Goal: Task Accomplishment & Management: Manage account settings

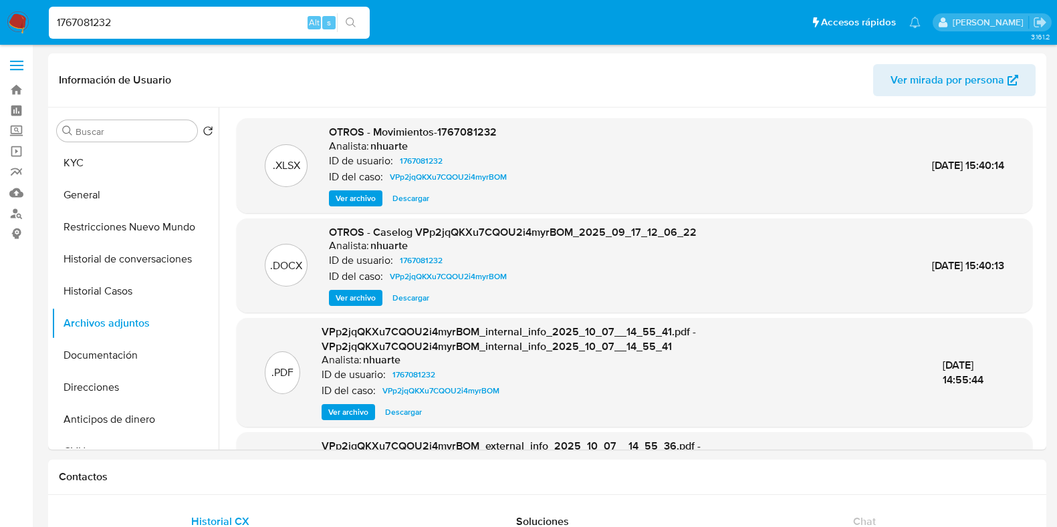
select select "10"
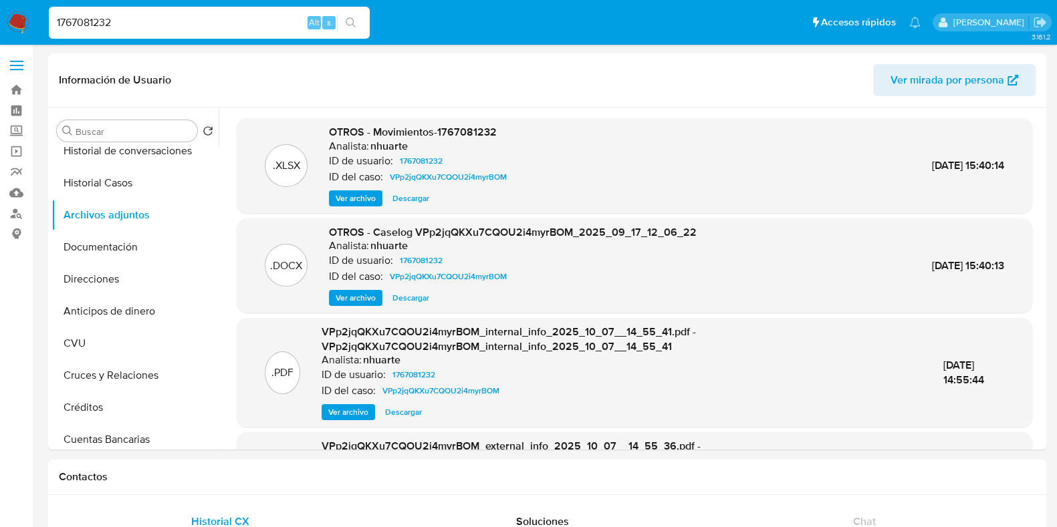
drag, startPoint x: 121, startPoint y: 27, endPoint x: 27, endPoint y: 31, distance: 93.7
click at [28, 31] on nav "Pausado Ver notificaciones 1767081232 Alt s Accesos rápidos Presiona las siguie…" at bounding box center [528, 22] width 1057 height 45
paste input "zVZ0mvmBXFzpKTeJOVe60Eyf"
type input "zVZ0mvmBXFzpKTeJOVe60Eyf"
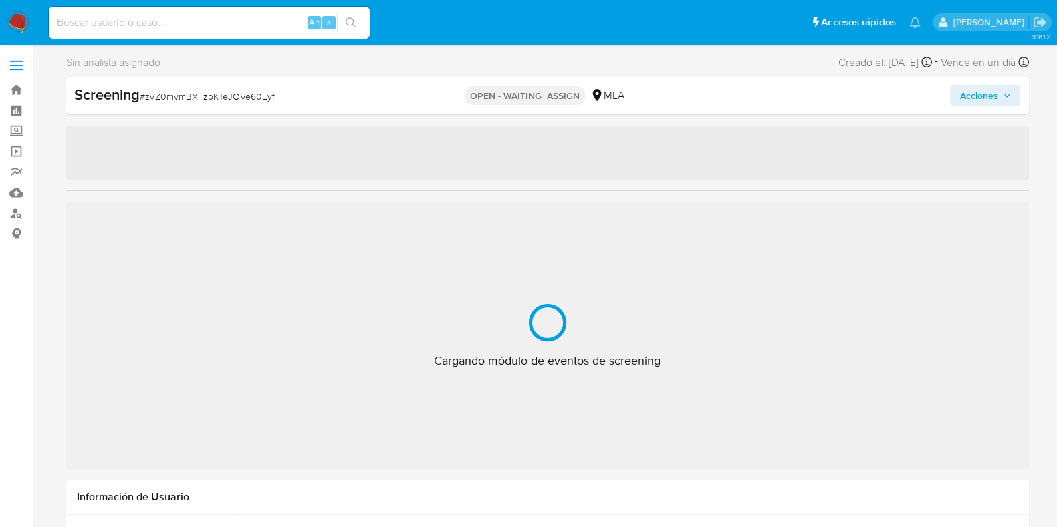
select select "10"
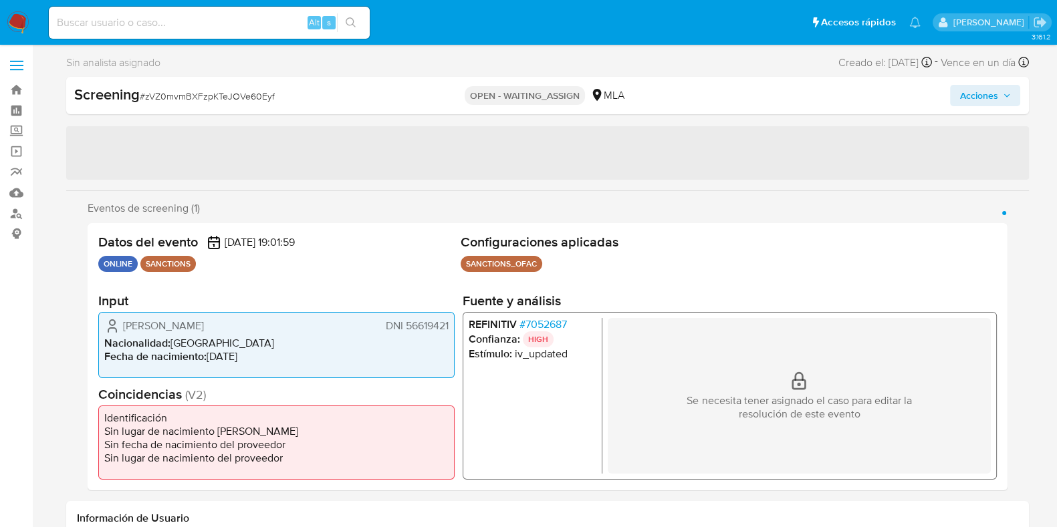
click at [194, 92] on span "# zVZ0mvmBXFzpKTeJOVe60Eyf" at bounding box center [207, 96] width 135 height 13
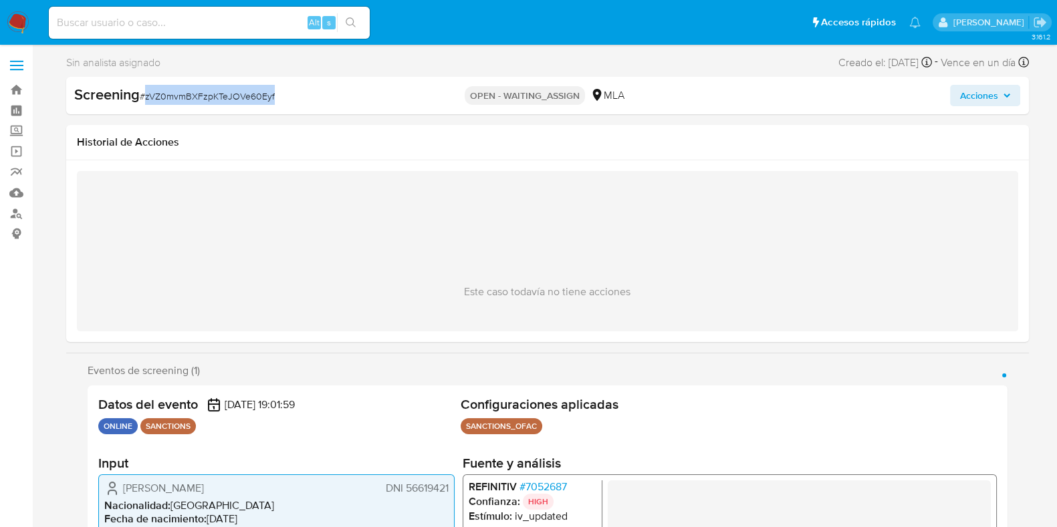
copy span "zVZ0mvmBXFzpKTeJOVe60Eyf"
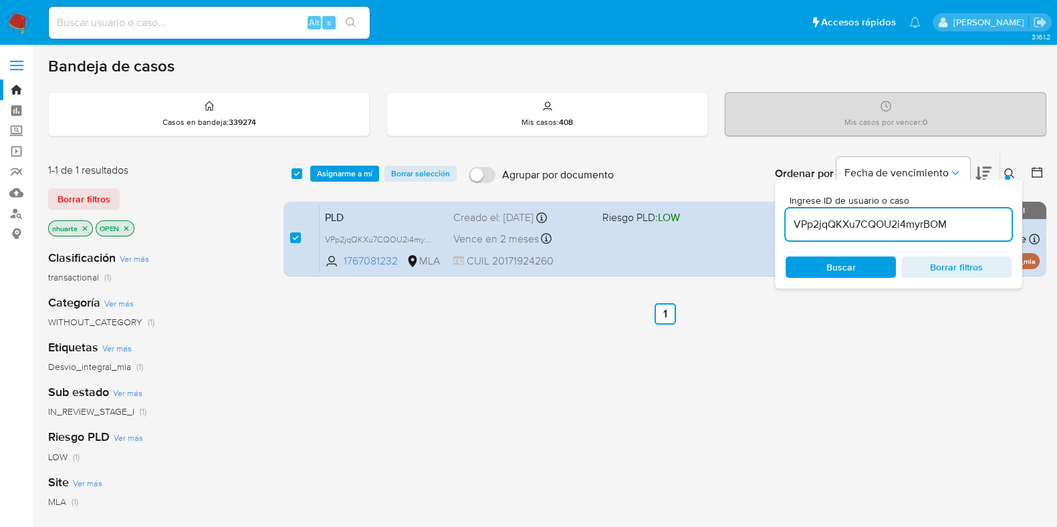
drag, startPoint x: 955, startPoint y: 225, endPoint x: 795, endPoint y: 224, distance: 160.5
click at [795, 224] on input "VPp2jqQKXu7CQOU2i4myrBOM" at bounding box center [899, 224] width 226 height 17
paste input "zVZ0mvmBXFzpKTeJOVe60Eyf"
type input "zVZ0mvmBXFzpKTeJOVe60Eyf"
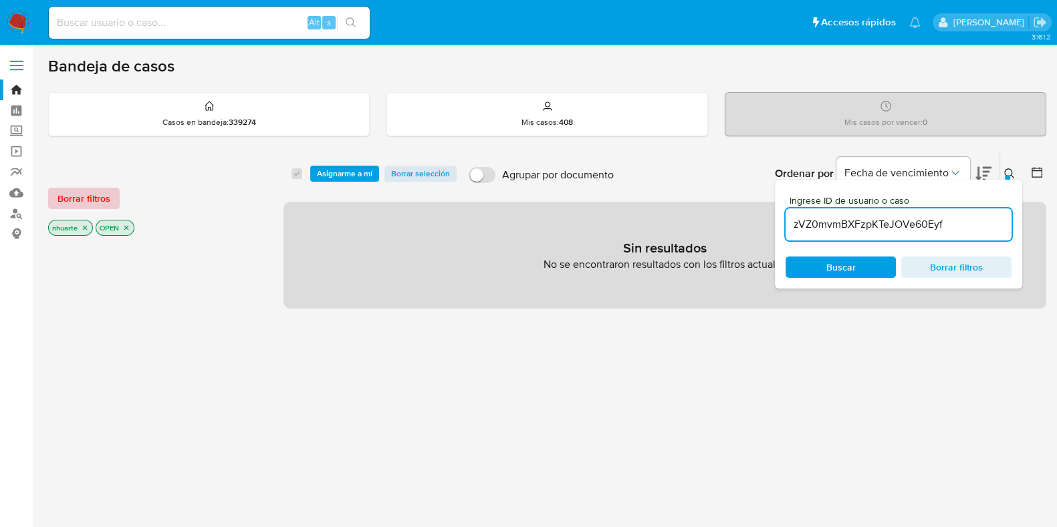
click at [82, 199] on span "Borrar filtros" at bounding box center [83, 198] width 53 height 19
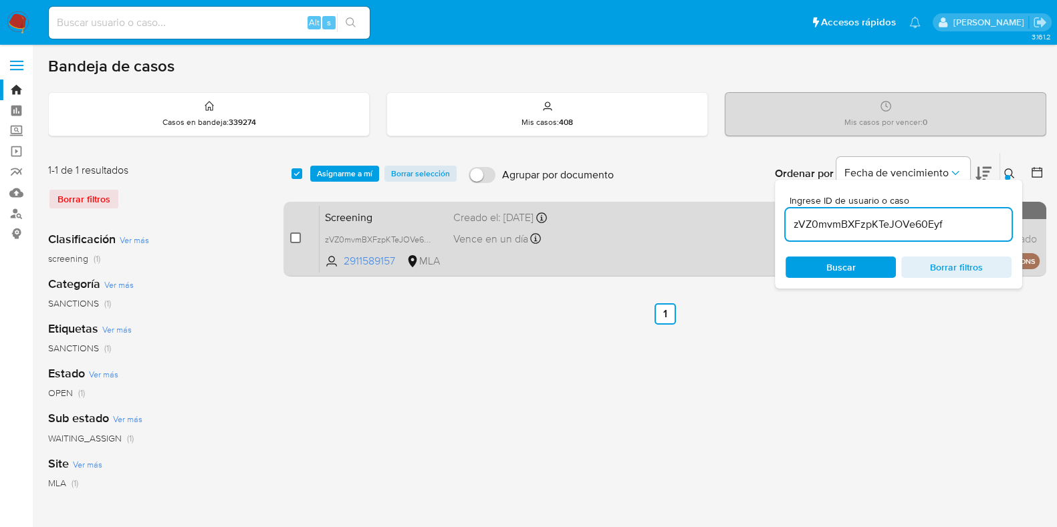
click at [293, 239] on input "checkbox" at bounding box center [295, 238] width 11 height 11
checkbox input "true"
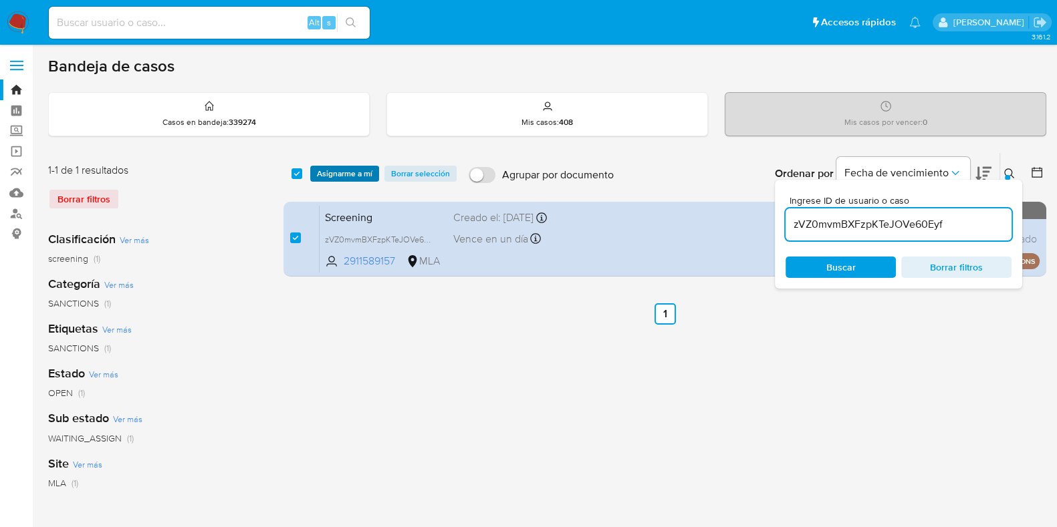
click at [352, 173] on span "Asignarme a mí" at bounding box center [344, 173] width 55 height 13
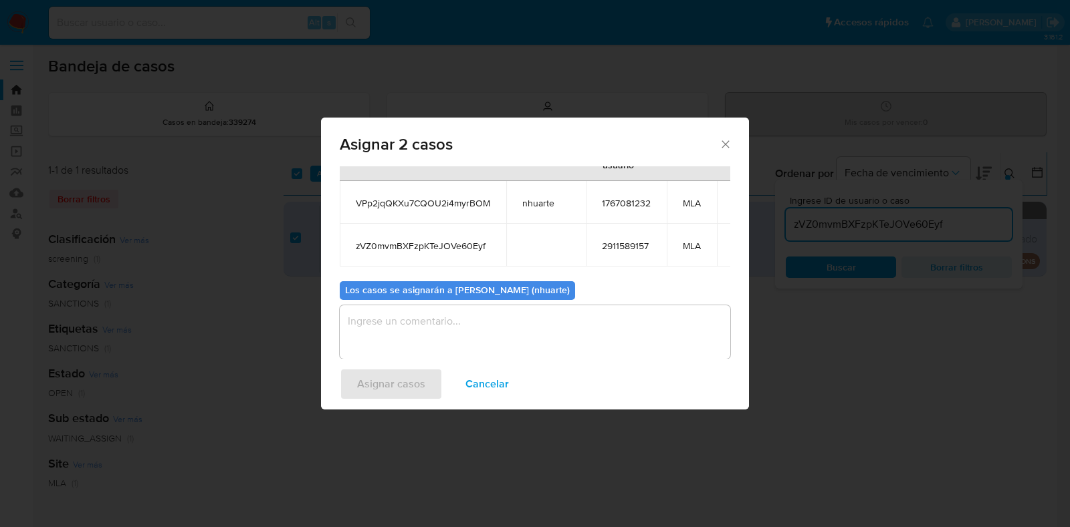
scroll to position [78, 0]
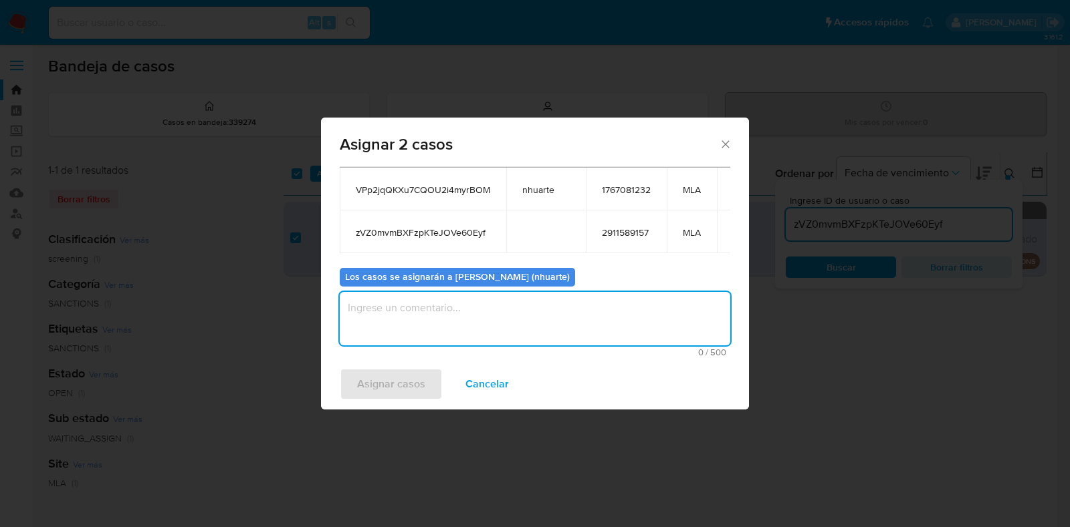
click at [425, 317] on textarea "assign-modal" at bounding box center [535, 318] width 390 height 53
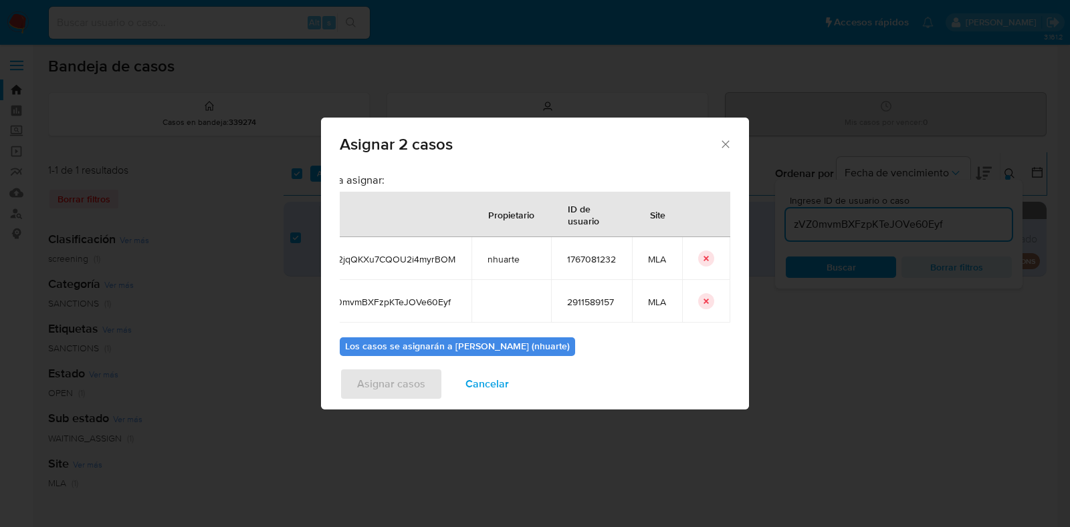
click at [702, 256] on icon "icon-button" at bounding box center [706, 259] width 8 height 8
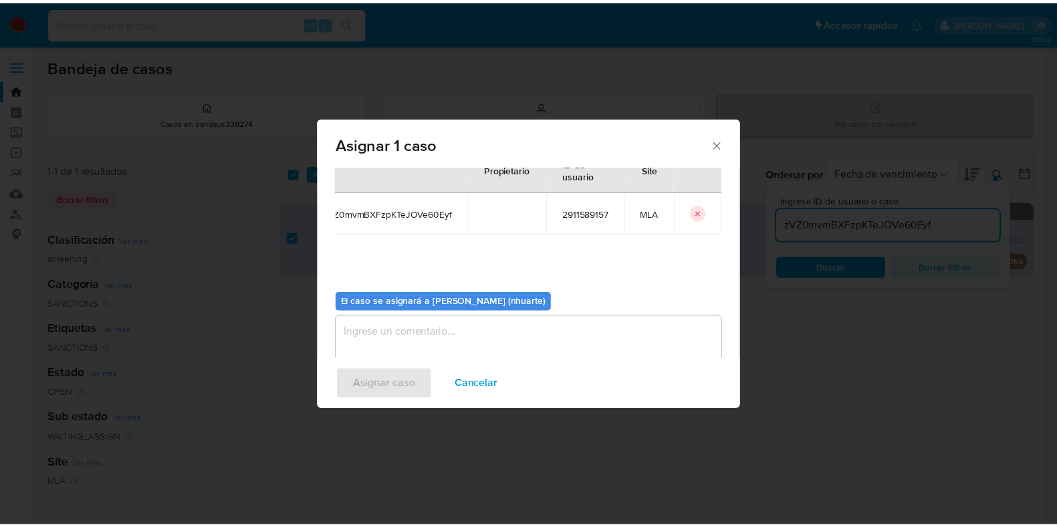
scroll to position [69, 0]
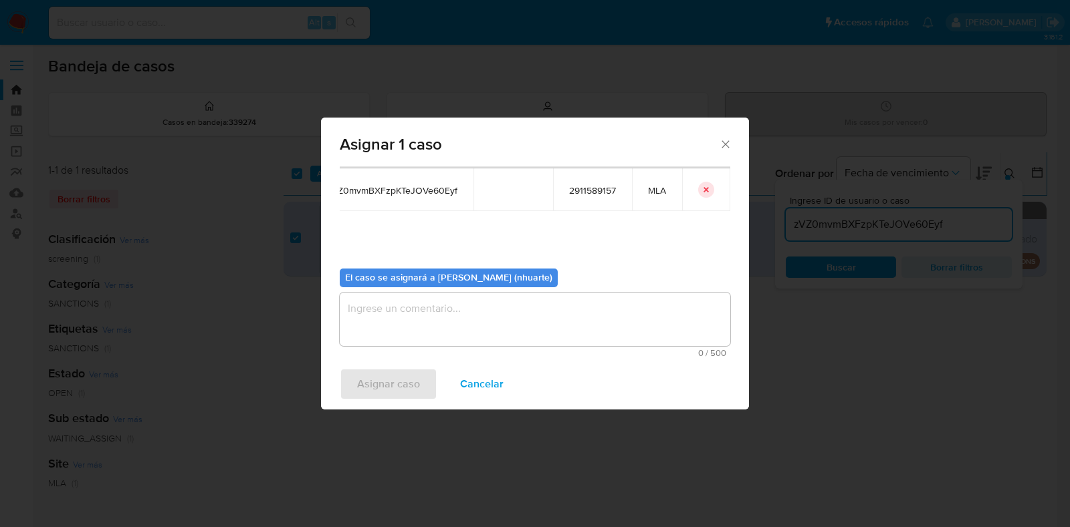
click at [531, 336] on textarea "assign-modal" at bounding box center [535, 319] width 390 height 53
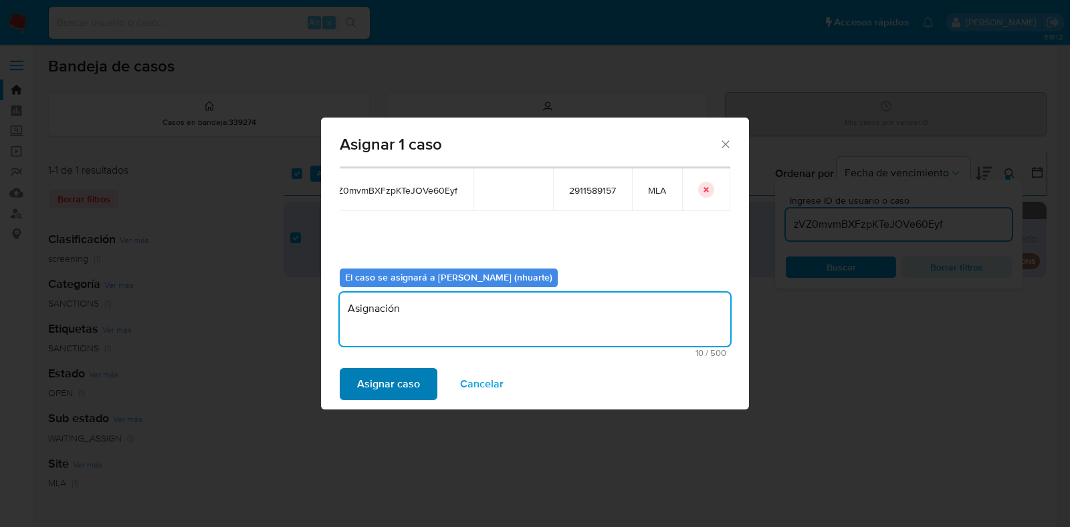
type textarea "Asignación"
click at [417, 386] on span "Asignar caso" at bounding box center [388, 384] width 63 height 29
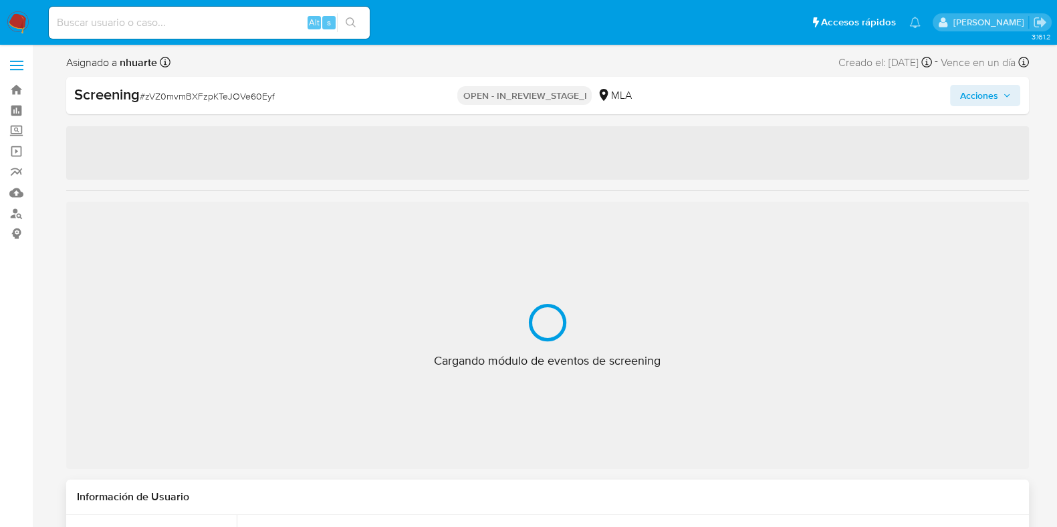
select select "10"
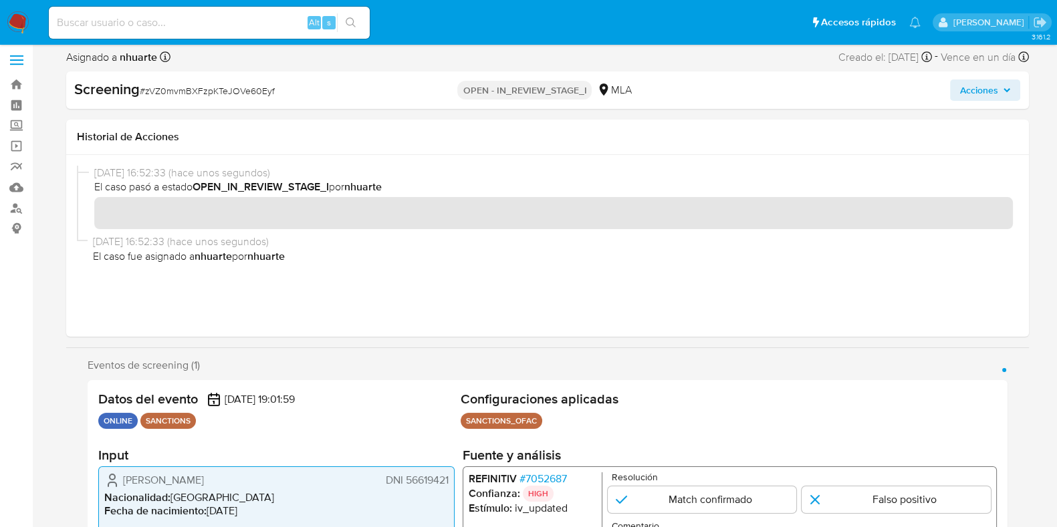
scroll to position [251, 0]
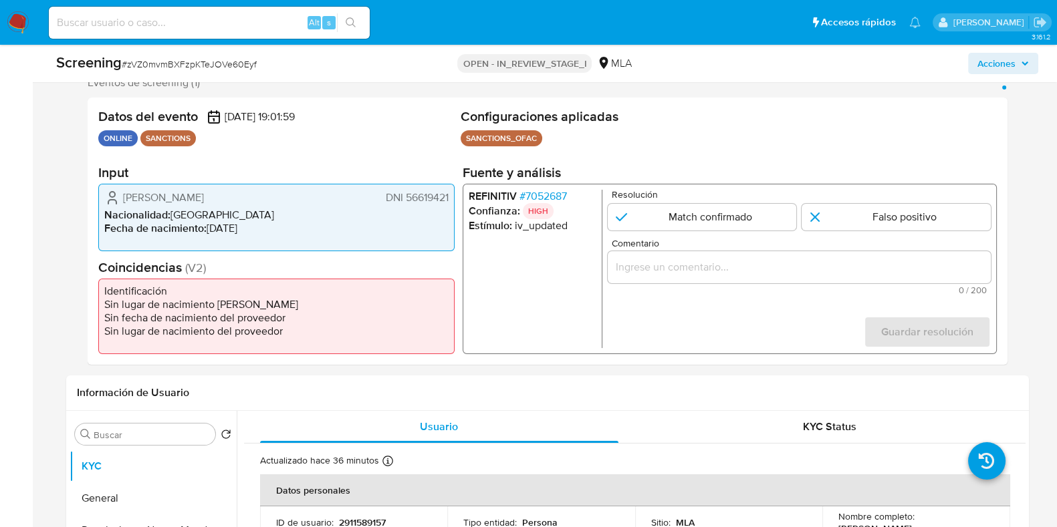
click at [539, 195] on span "# 7052687" at bounding box center [542, 196] width 47 height 13
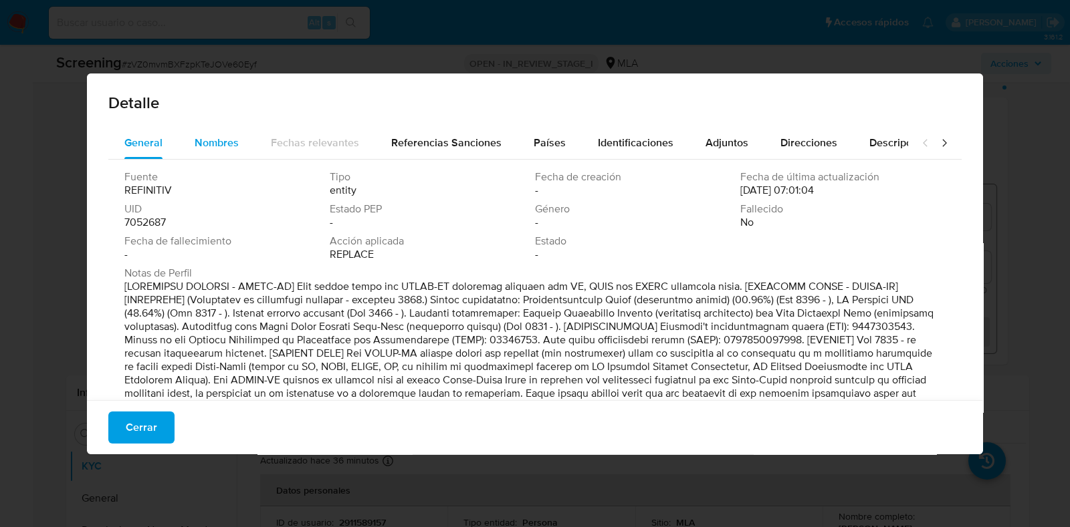
click at [234, 147] on span "Nombres" at bounding box center [217, 142] width 44 height 15
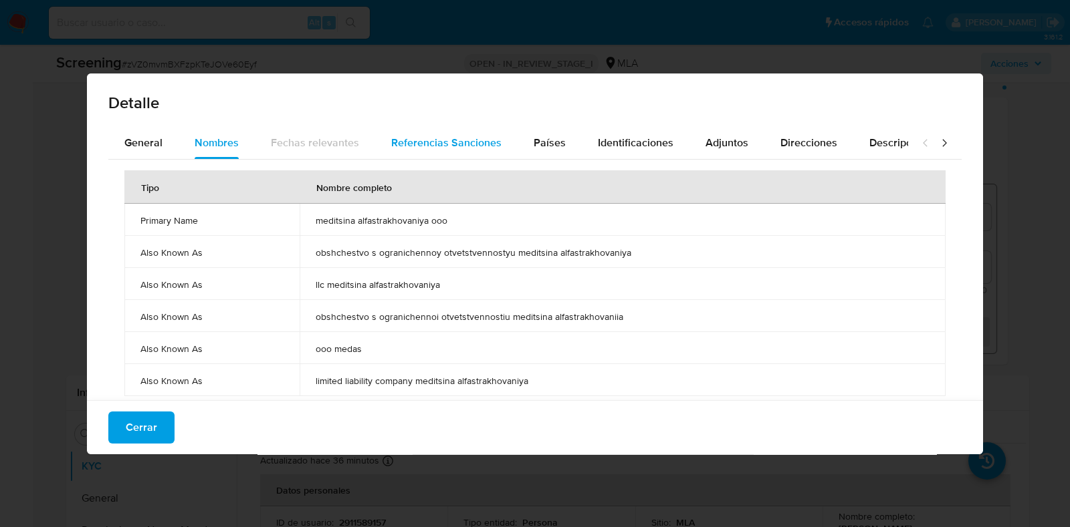
click at [428, 151] on div "Referencias Sanciones" at bounding box center [446, 143] width 110 height 32
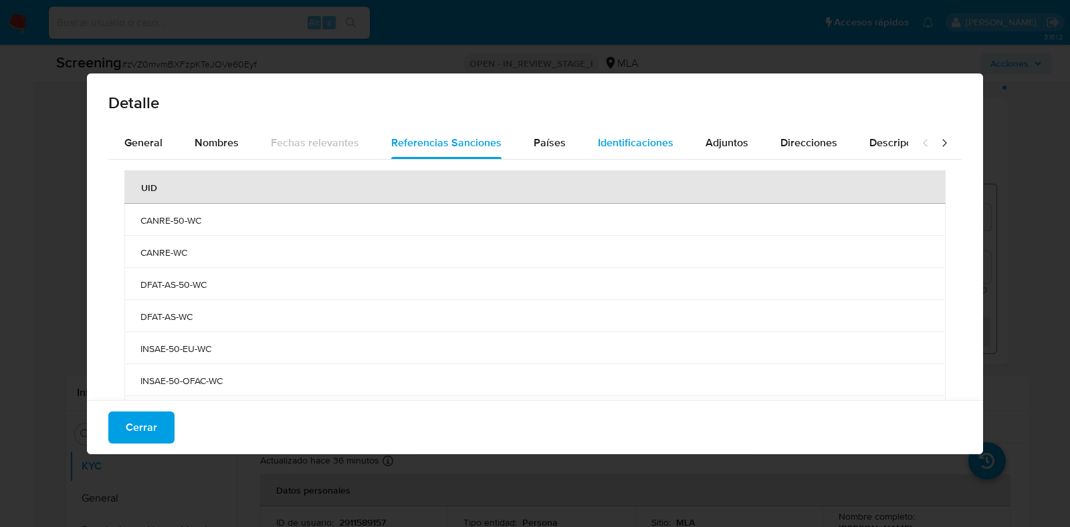
click at [623, 135] on span "Identificaciones" at bounding box center [636, 142] width 76 height 15
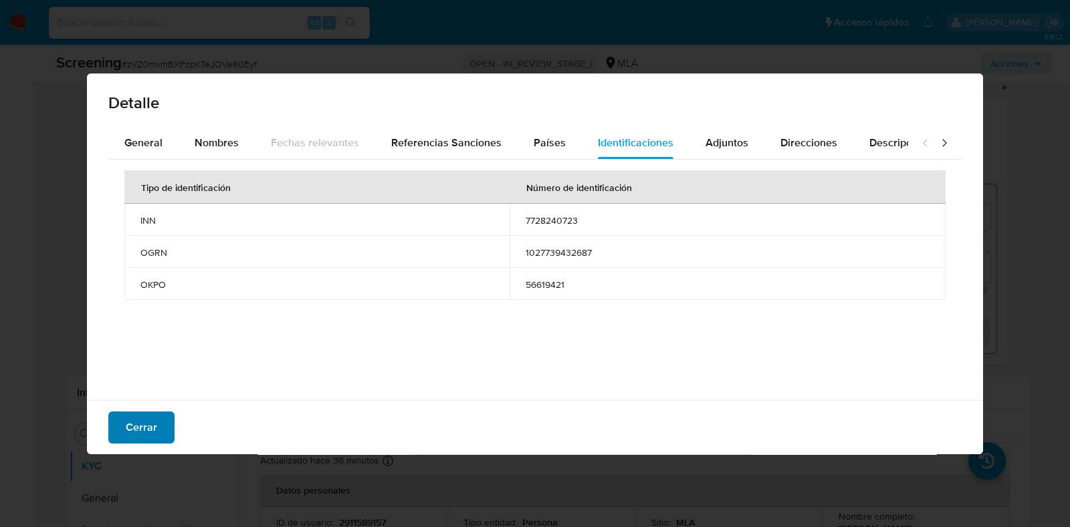
click at [144, 420] on span "Cerrar" at bounding box center [141, 427] width 31 height 29
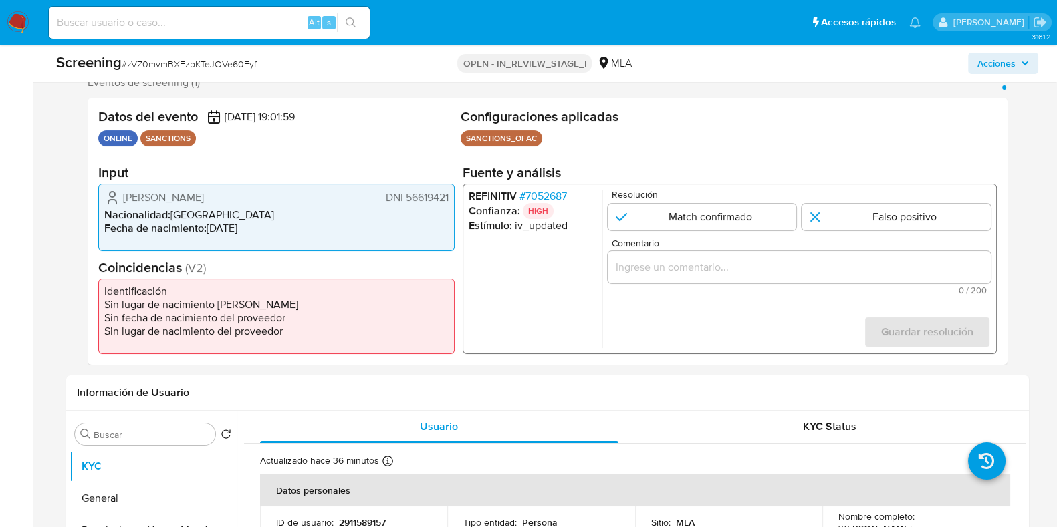
click at [540, 198] on span "# 7052687" at bounding box center [542, 196] width 47 height 13
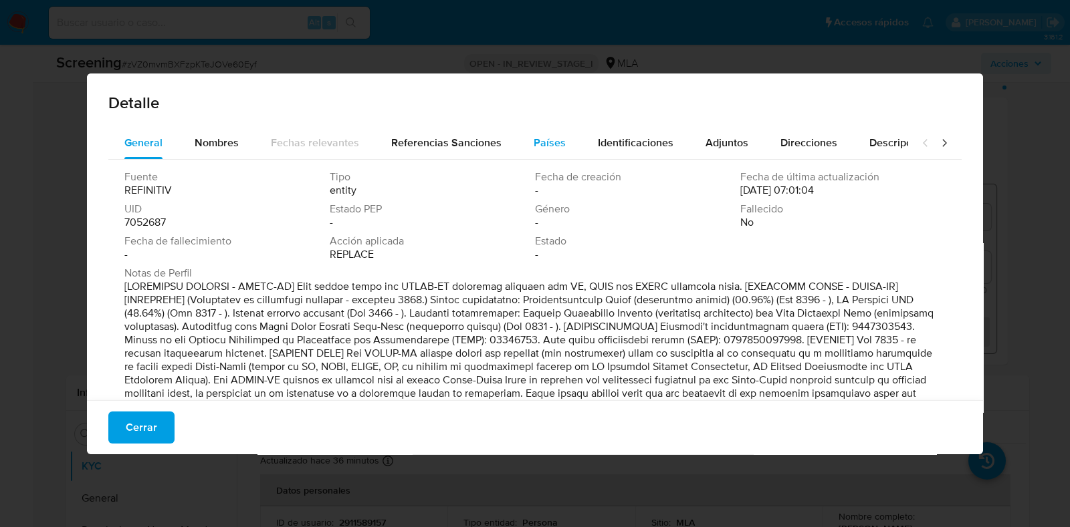
click at [549, 141] on span "Países" at bounding box center [550, 142] width 32 height 15
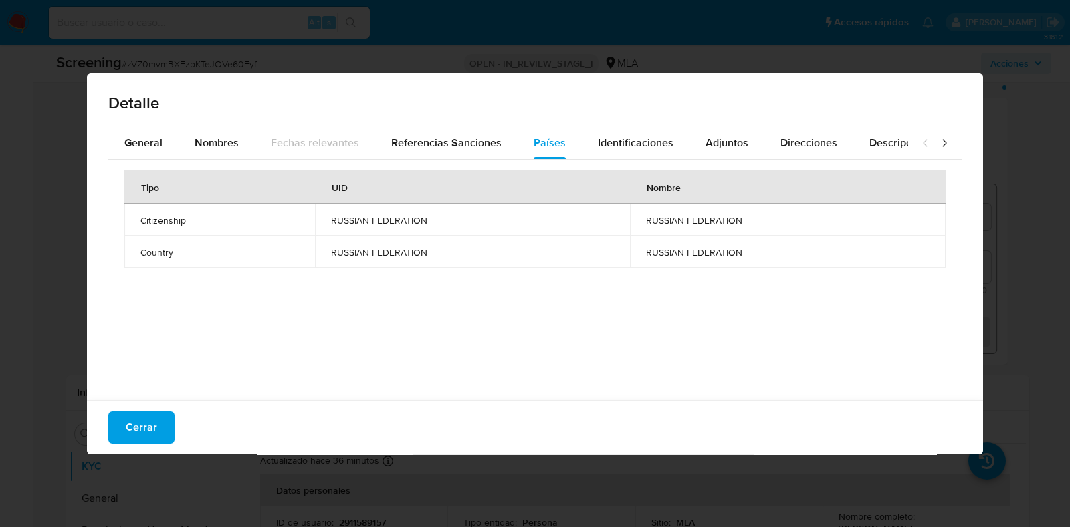
click at [190, 409] on div "Cerrar" at bounding box center [535, 427] width 896 height 54
click at [142, 424] on span "Cerrar" at bounding box center [141, 427] width 31 height 29
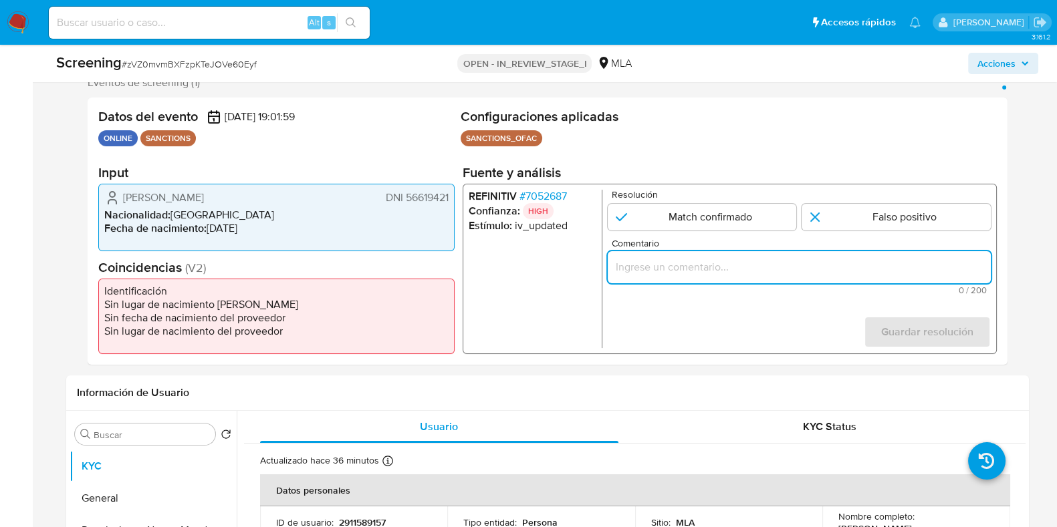
paste input "Se desestima ya que no coincide tipo de persona, nombre completo entre el usuar…"
type input "Se desestima ya que no coincide tipo de persona, nombre completo entre el usuar…"
click at [923, 217] on input "1 de 1" at bounding box center [896, 217] width 189 height 27
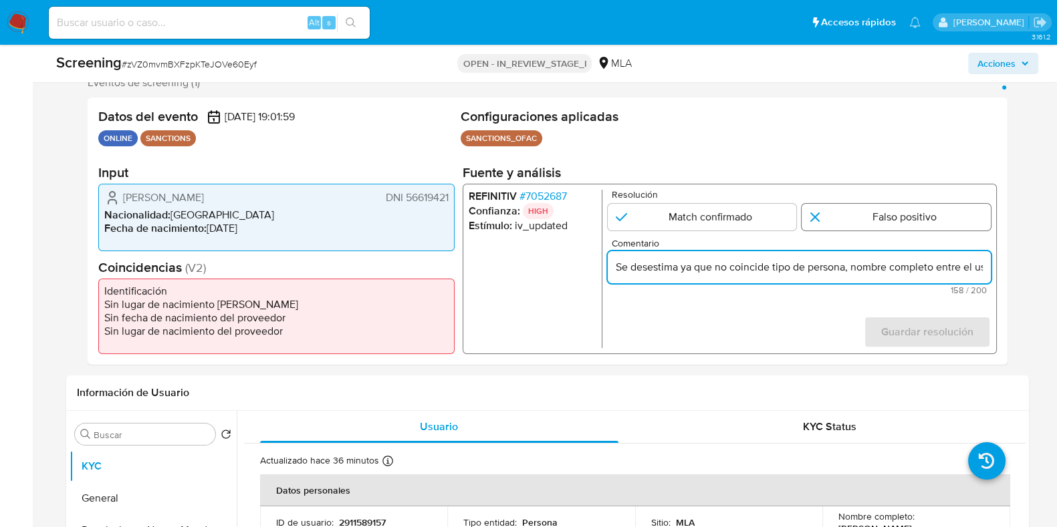
radio input "true"
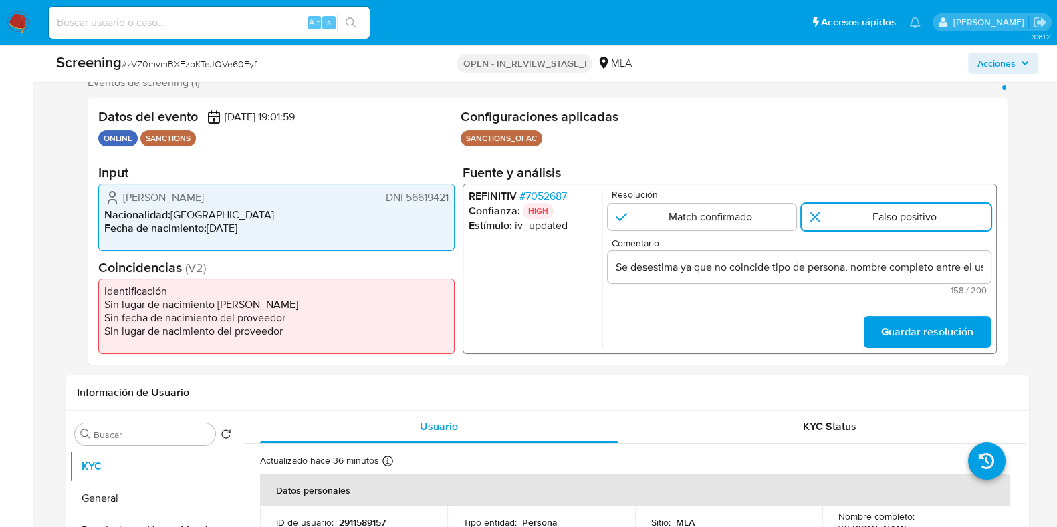
click at [911, 277] on div "Se desestima ya que no coincide tipo de persona, nombre completo entre el usuar…" at bounding box center [798, 267] width 383 height 32
click at [905, 272] on input "Se desestima ya que no coincide tipo de persona, nombre completo entre el usuar…" at bounding box center [798, 267] width 383 height 17
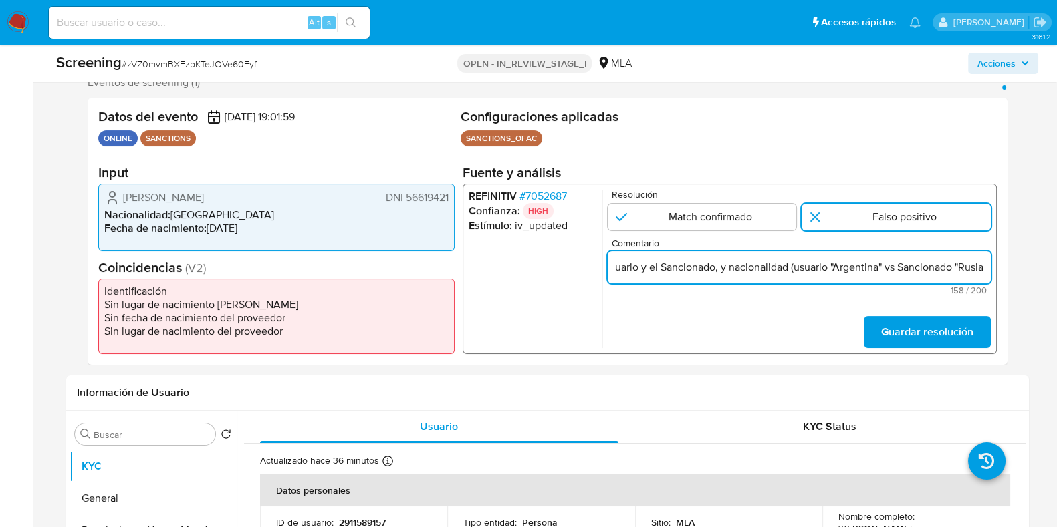
scroll to position [0, 384]
click at [964, 339] on span "Guardar resolución" at bounding box center [927, 332] width 92 height 29
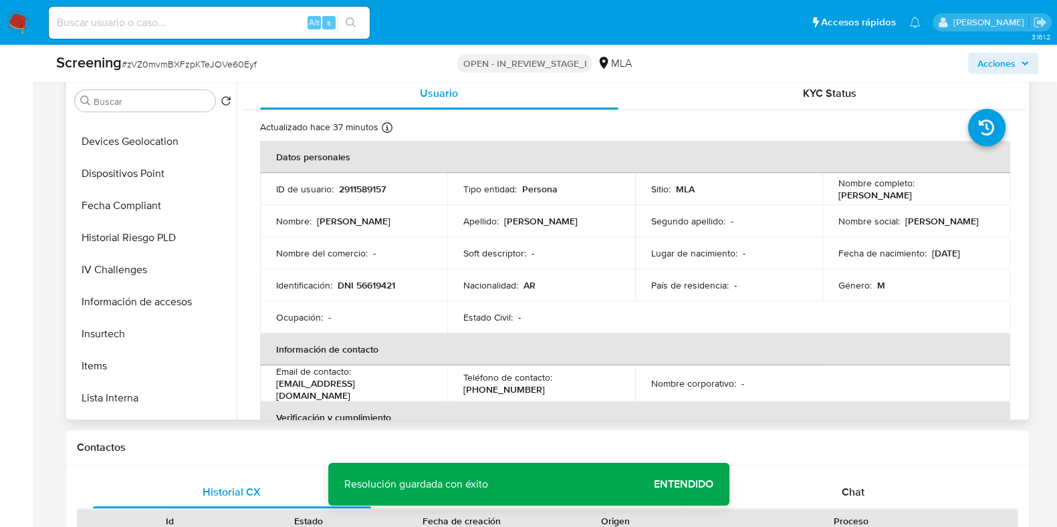
scroll to position [501, 0]
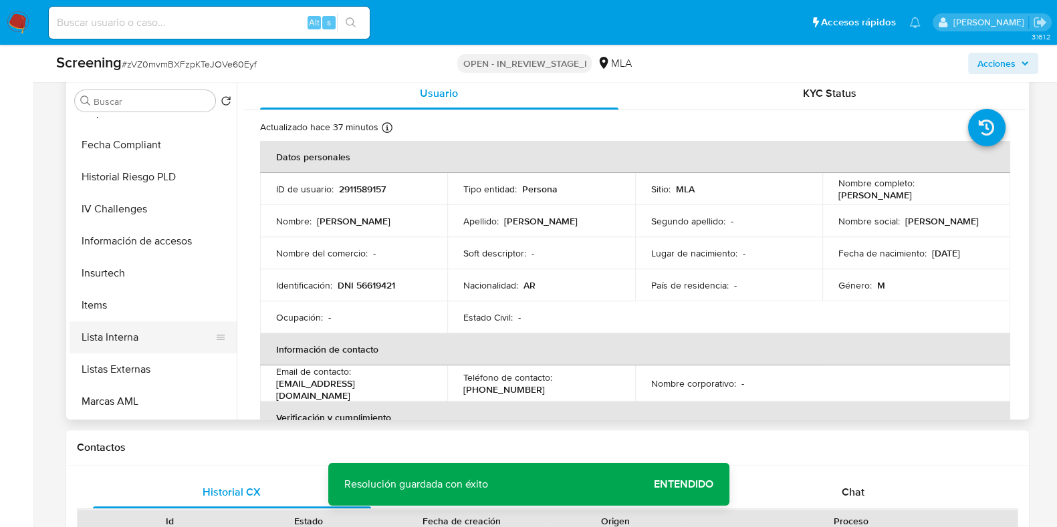
click at [145, 335] on button "Lista Interna" at bounding box center [148, 338] width 156 height 32
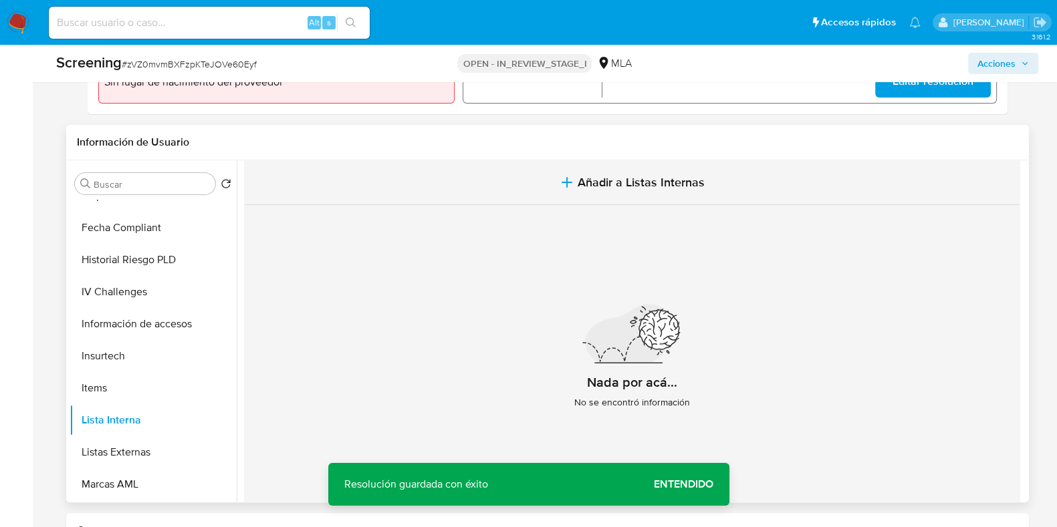
click at [628, 187] on span "Añadir a Listas Internas" at bounding box center [641, 182] width 127 height 15
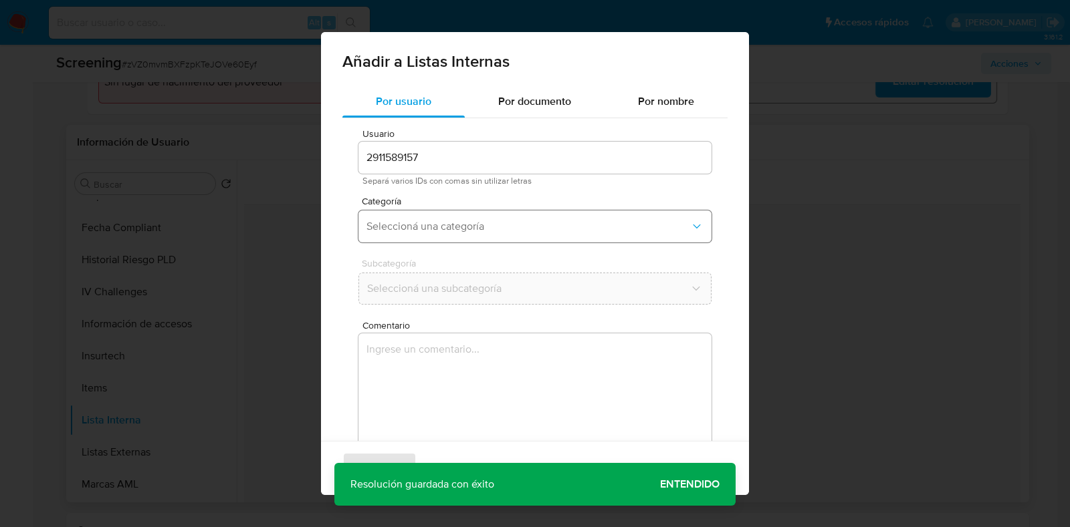
click at [467, 222] on span "Seleccioná una categoría" at bounding box center [528, 226] width 324 height 13
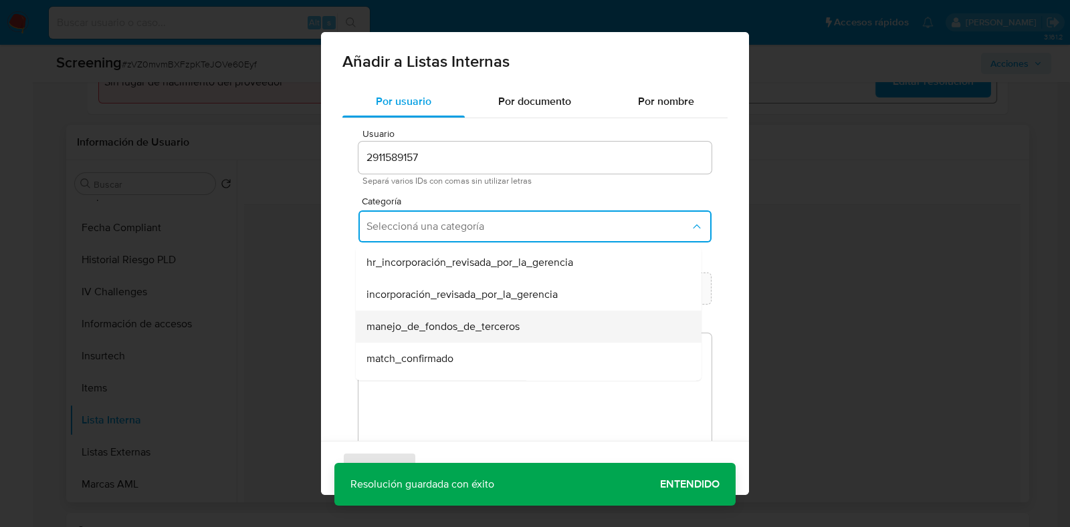
scroll to position [83, 0]
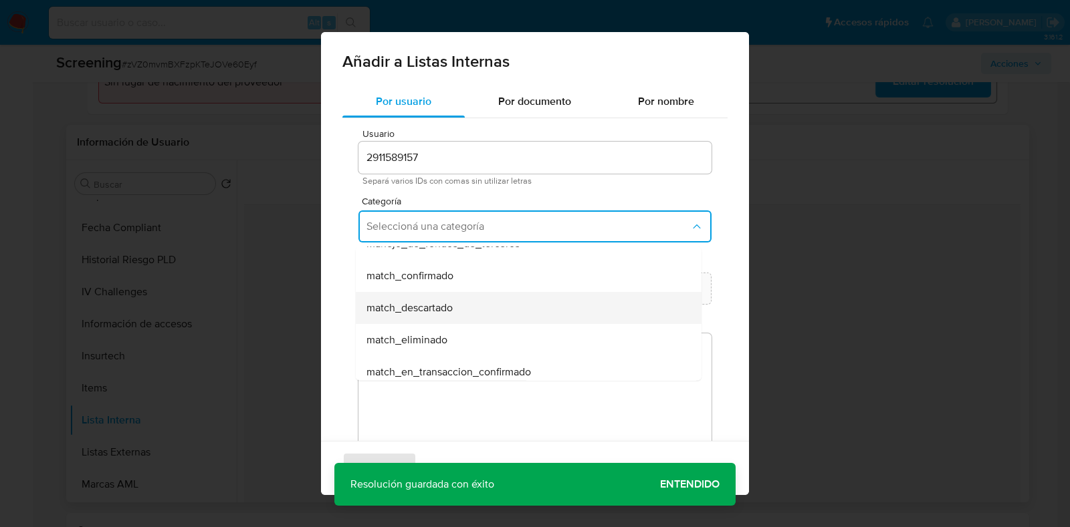
click at [438, 306] on span "match_descartado" at bounding box center [409, 308] width 86 height 13
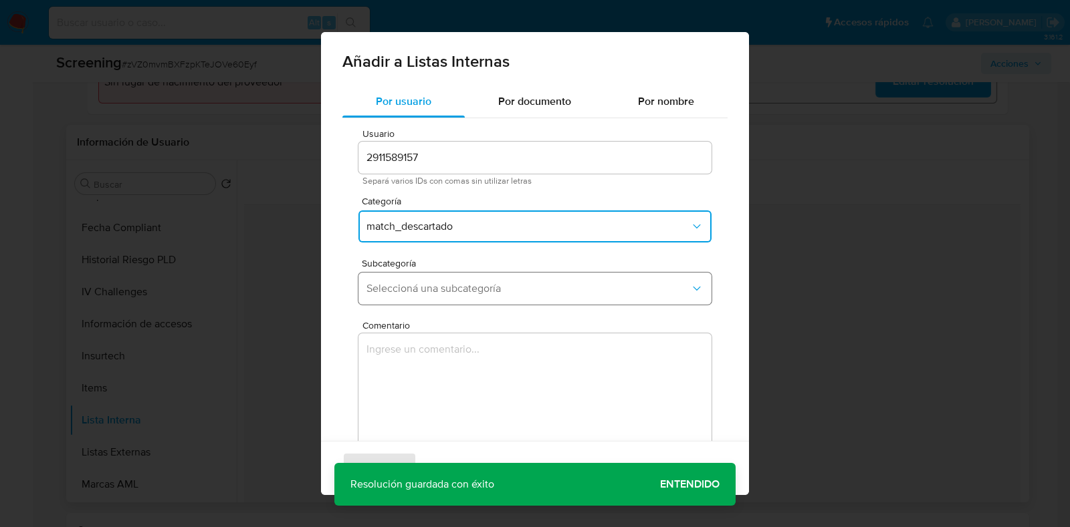
click at [441, 289] on span "Seleccioná una subcategoría" at bounding box center [528, 288] width 324 height 13
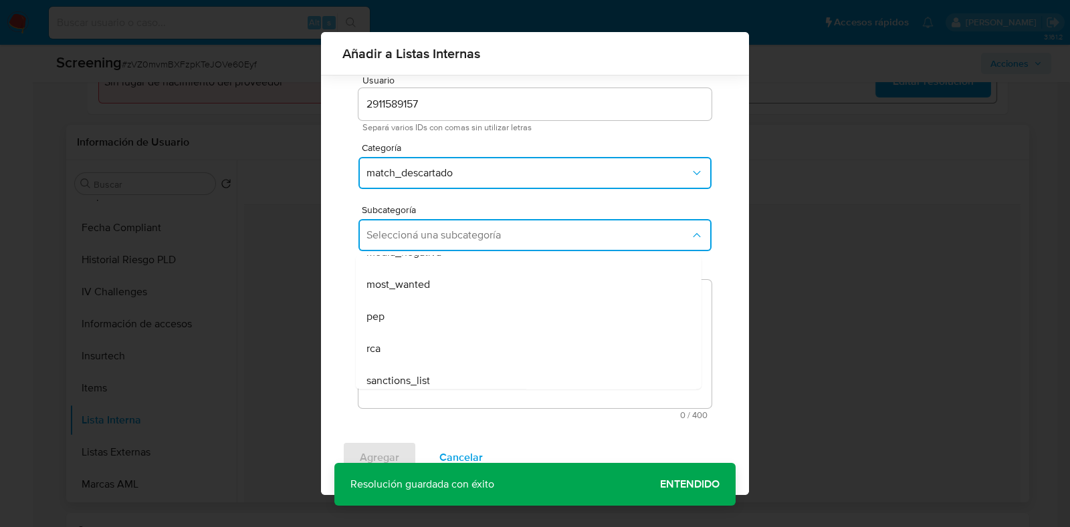
scroll to position [90, 0]
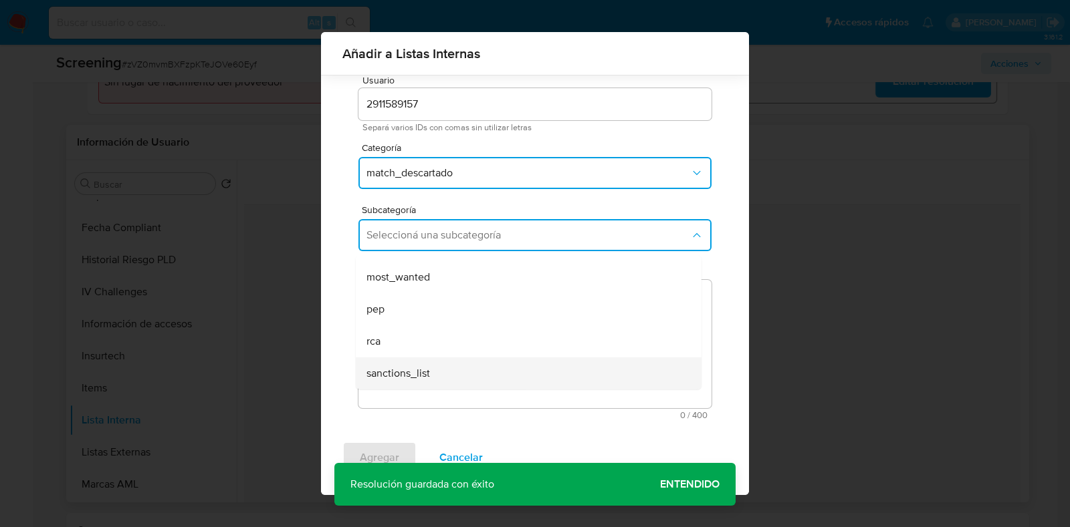
click at [410, 376] on span "sanctions_list" at bounding box center [398, 373] width 64 height 13
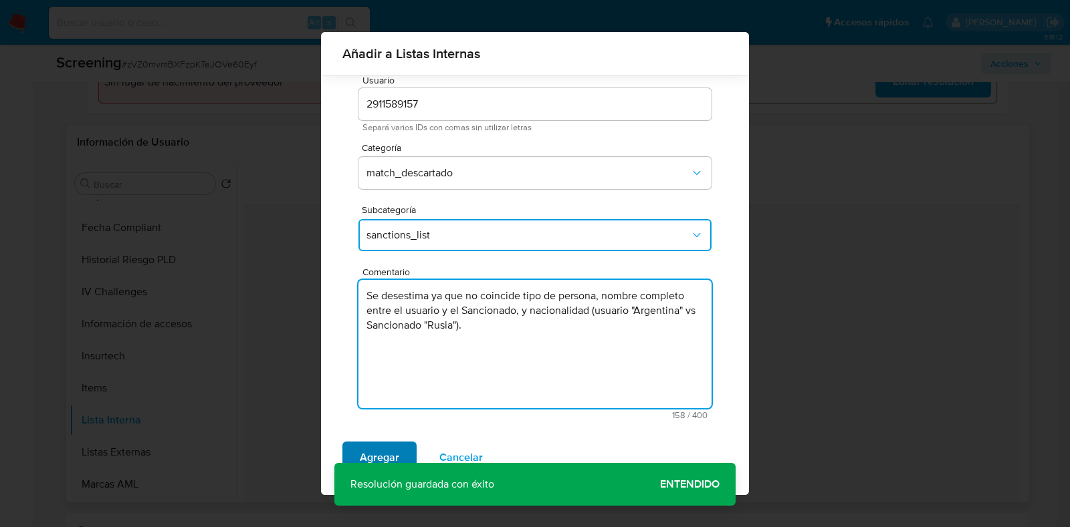
type textarea "Se desestima ya que no coincide tipo de persona, nombre completo entre el usuar…"
click at [392, 450] on span "Agregar" at bounding box center [379, 457] width 39 height 29
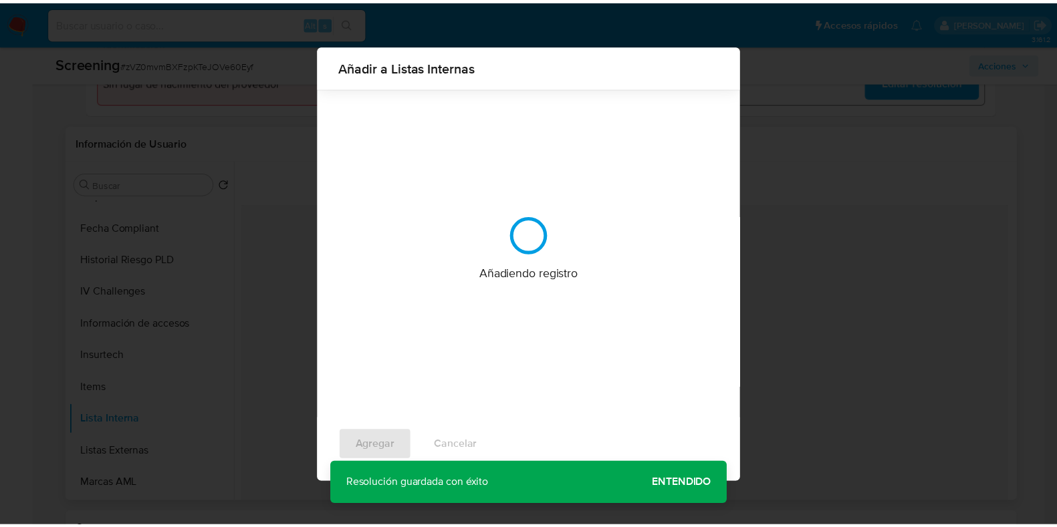
scroll to position [0, 0]
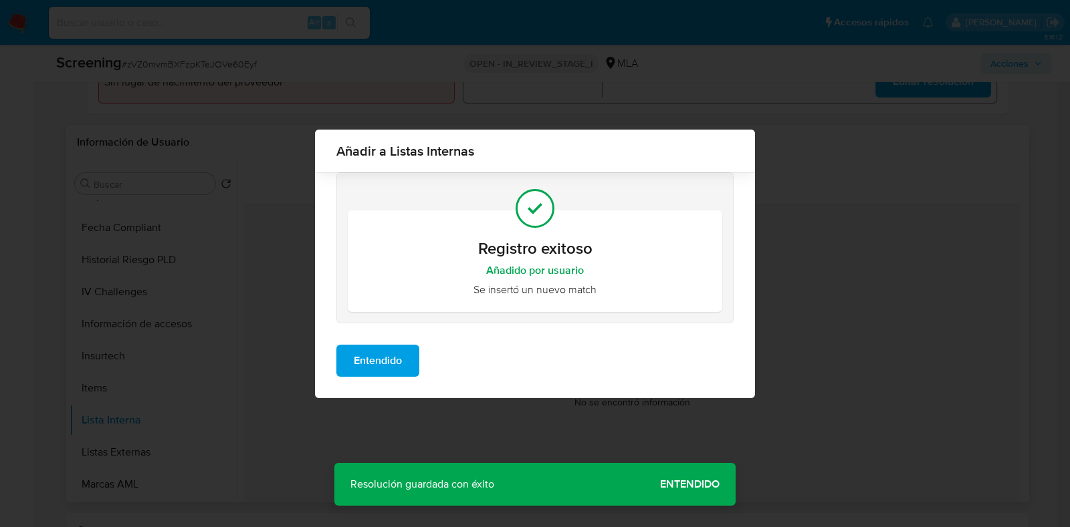
click at [402, 363] on span "Entendido" at bounding box center [378, 360] width 48 height 29
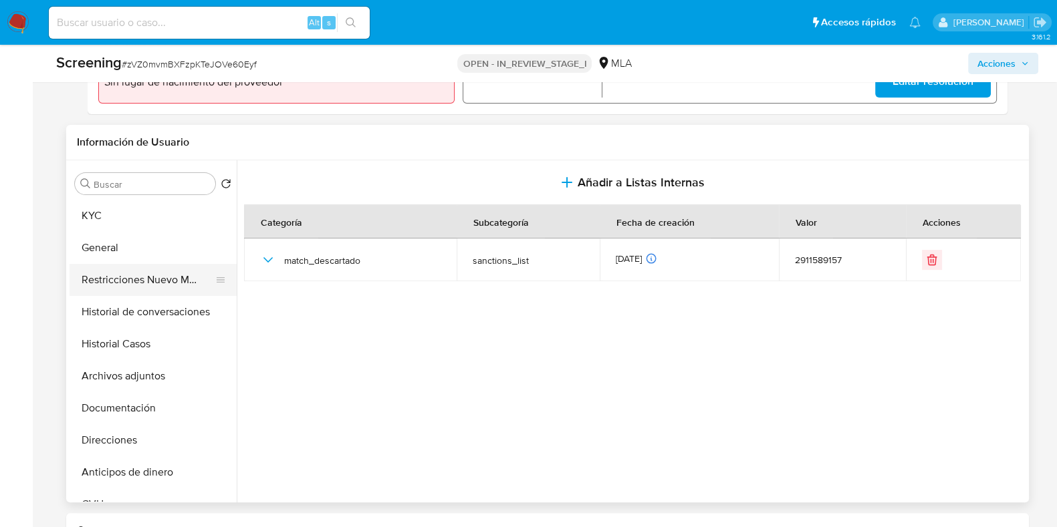
click at [154, 279] on button "Restricciones Nuevo Mundo" at bounding box center [148, 280] width 156 height 32
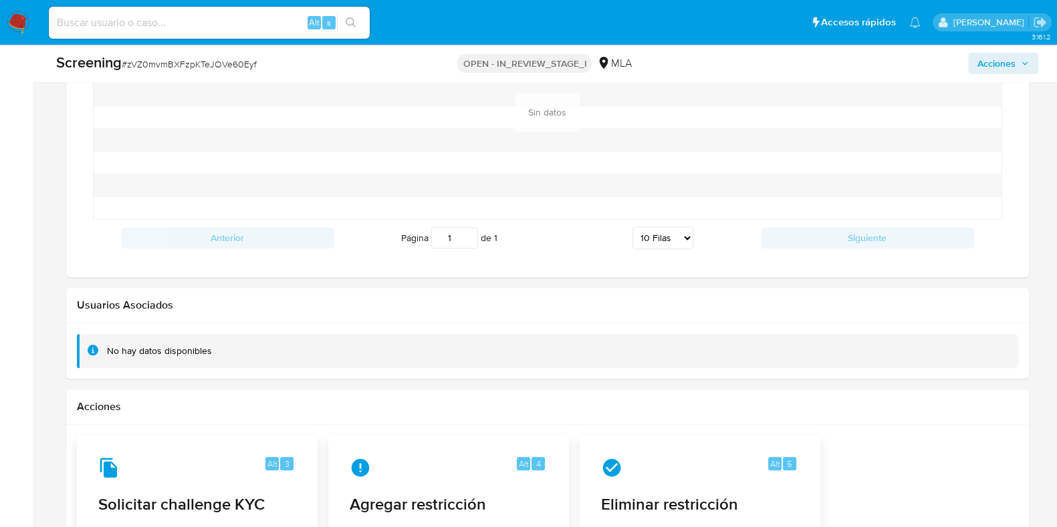
scroll to position [1960, 0]
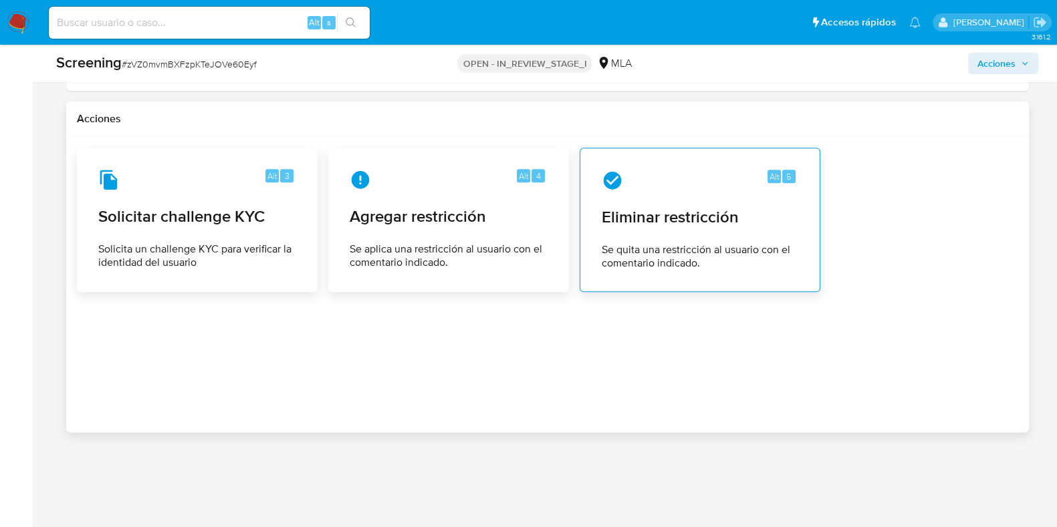
click at [687, 235] on div "Alt 5 Eliminar restricción Se quita una restricción al usuario con el comentari…" at bounding box center [700, 220] width 218 height 122
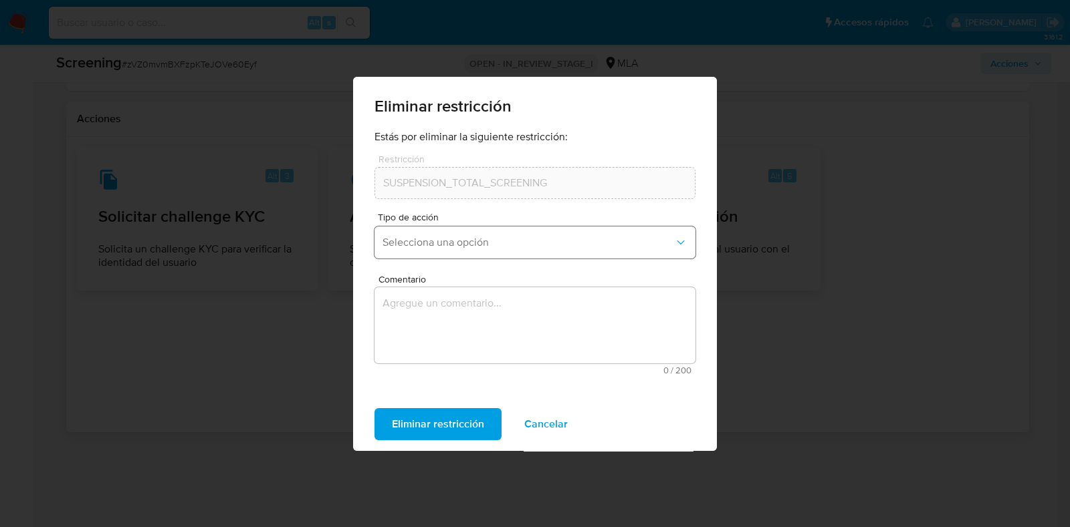
click at [501, 234] on button "Selecciona una opción" at bounding box center [534, 243] width 321 height 32
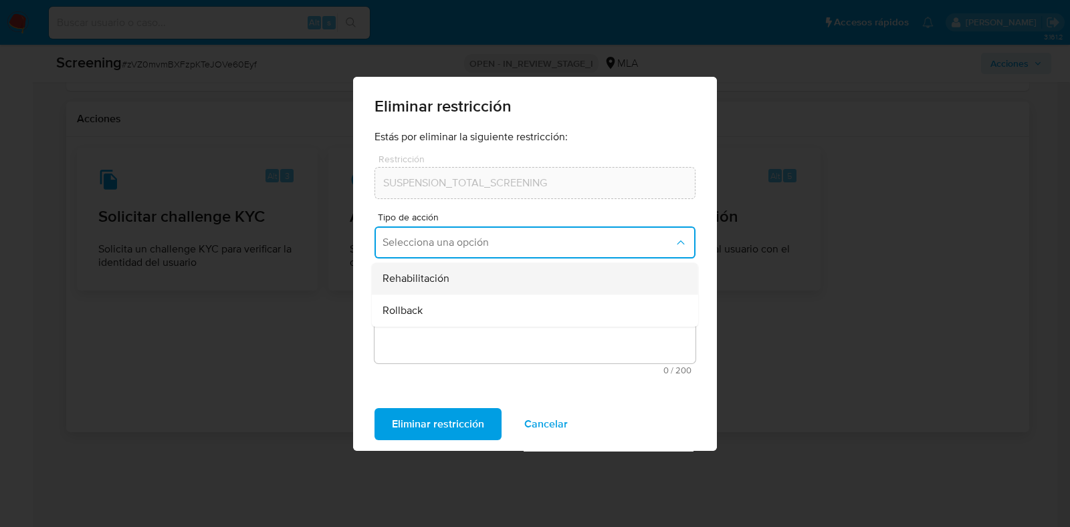
click at [490, 282] on div "Rehabilitación" at bounding box center [530, 279] width 297 height 32
click at [479, 328] on textarea "Comentario" at bounding box center [534, 325] width 321 height 76
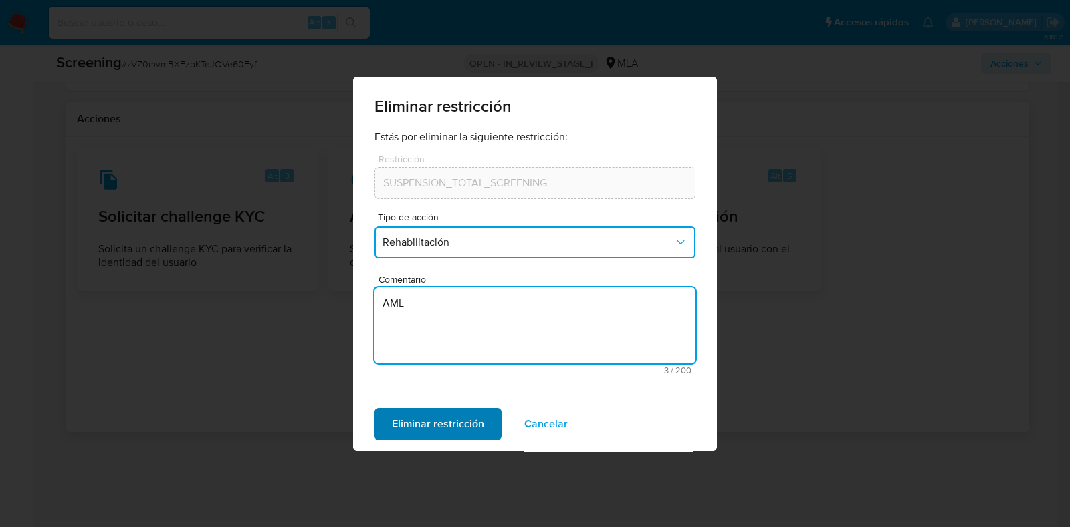
type textarea "AML"
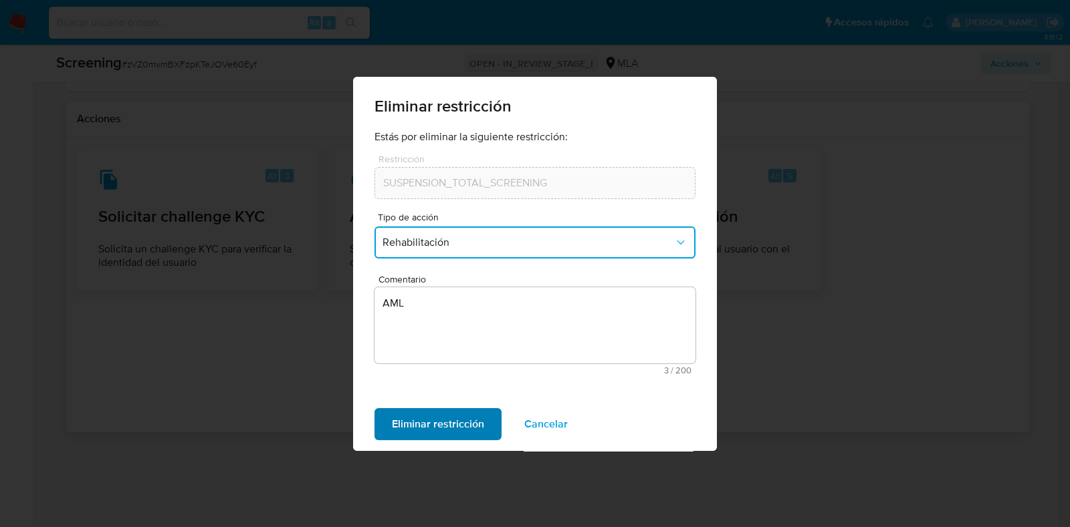
click at [451, 421] on span "Eliminar restricción" at bounding box center [438, 424] width 92 height 29
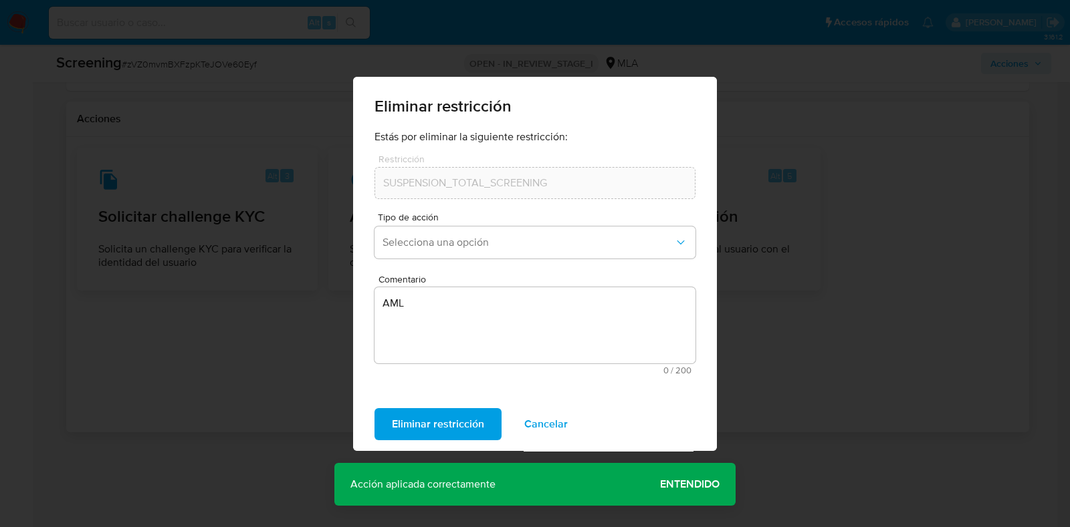
click at [689, 485] on span "Entendido" at bounding box center [690, 485] width 60 height 0
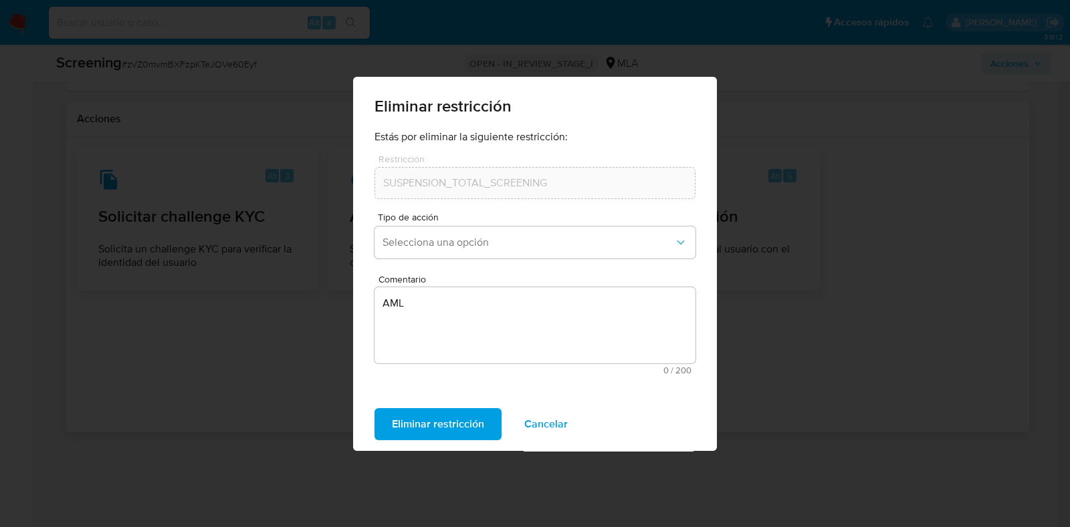
click at [448, 418] on span "Eliminar restricción" at bounding box center [438, 424] width 92 height 29
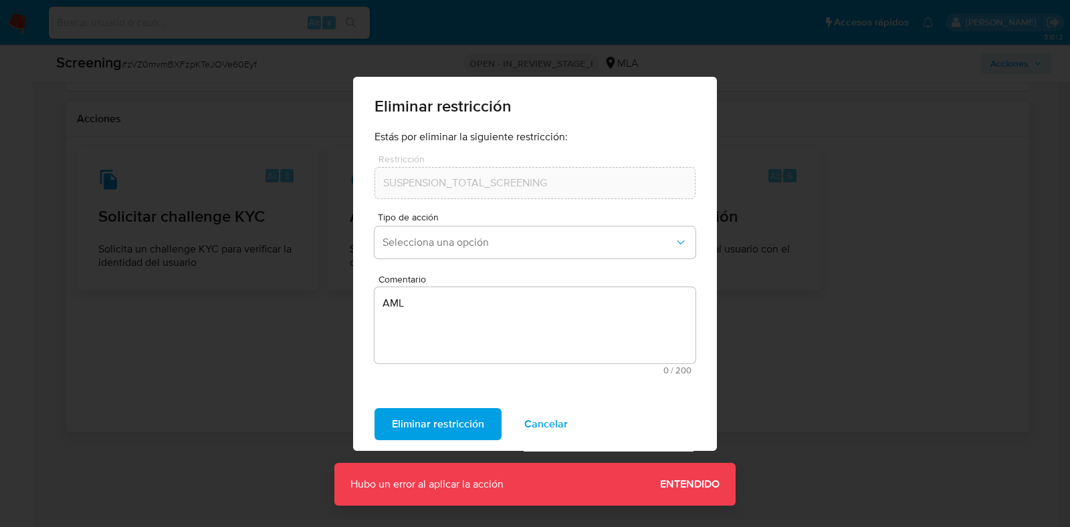
click at [681, 485] on span "Entendido" at bounding box center [690, 485] width 60 height 0
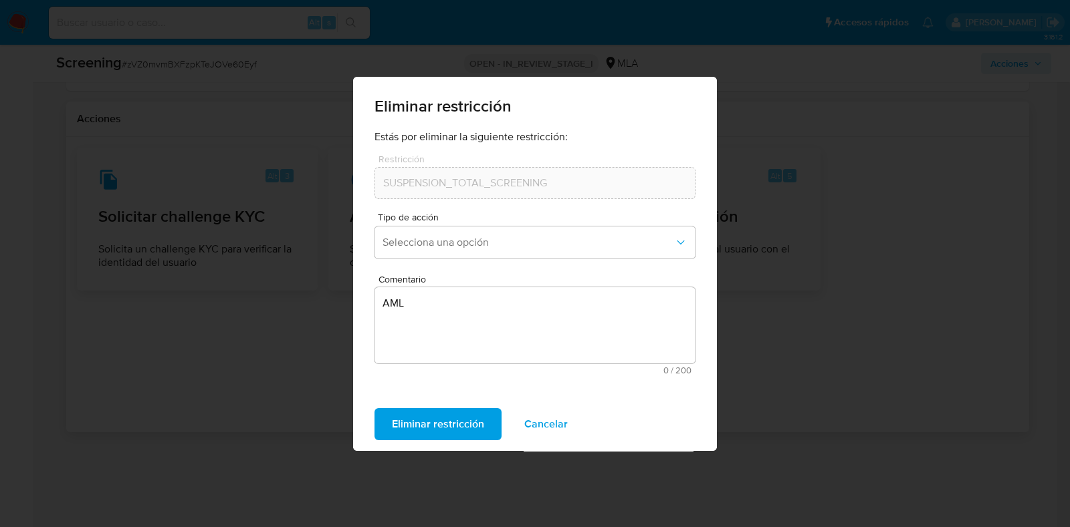
click at [860, 459] on div "Eliminar restricción Estás por eliminar la siguiente restricción: Restricción S…" at bounding box center [535, 263] width 1070 height 527
click at [538, 431] on span "Cancelar" at bounding box center [545, 424] width 43 height 29
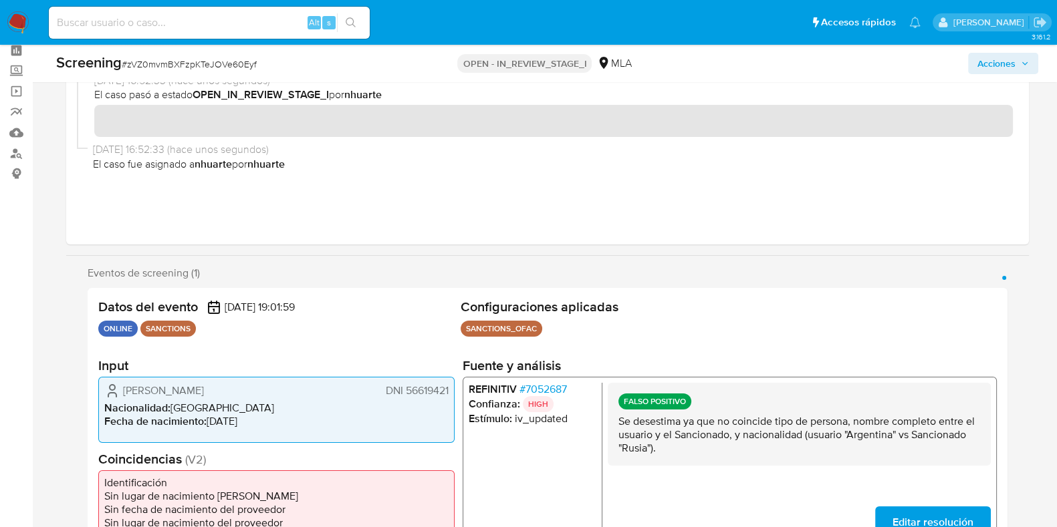
scroll to position [0, 0]
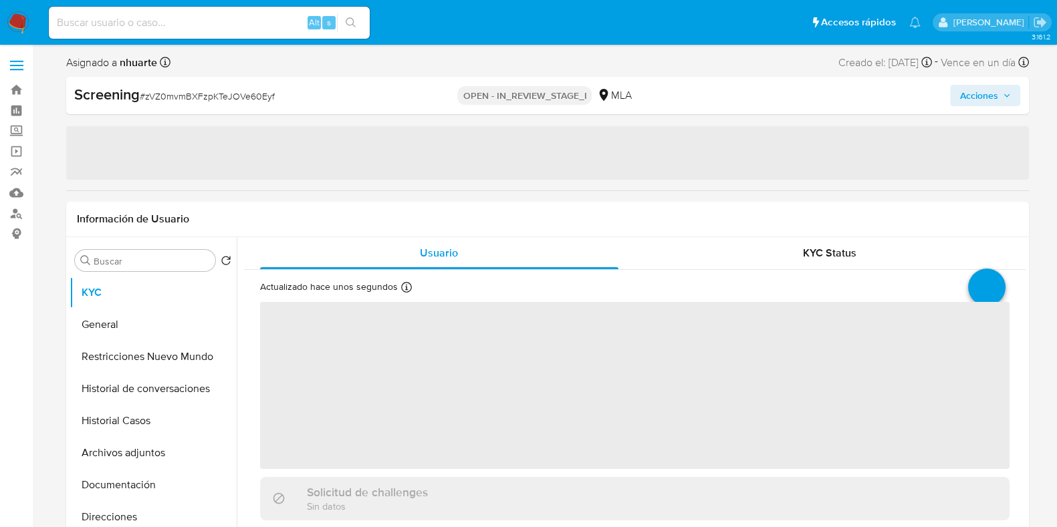
select select "10"
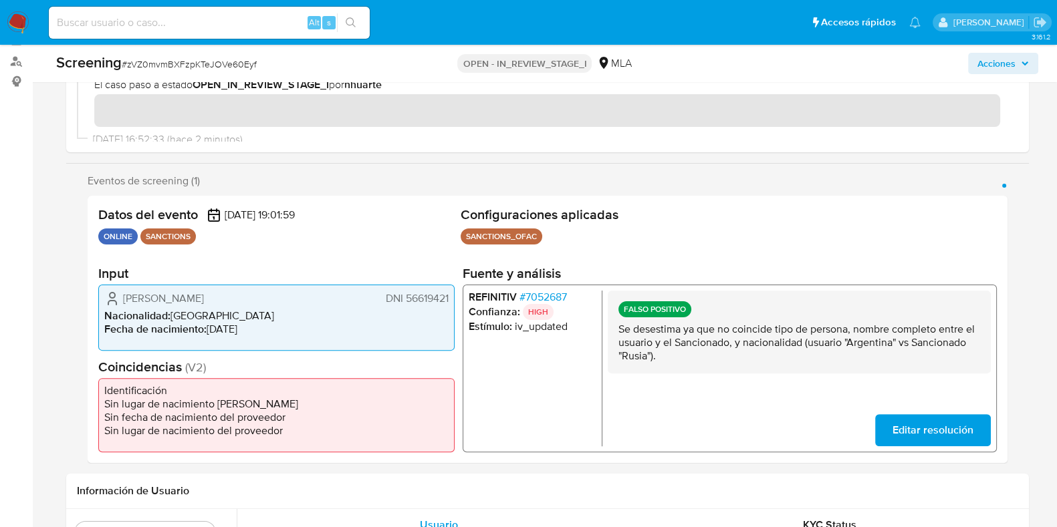
scroll to position [251, 0]
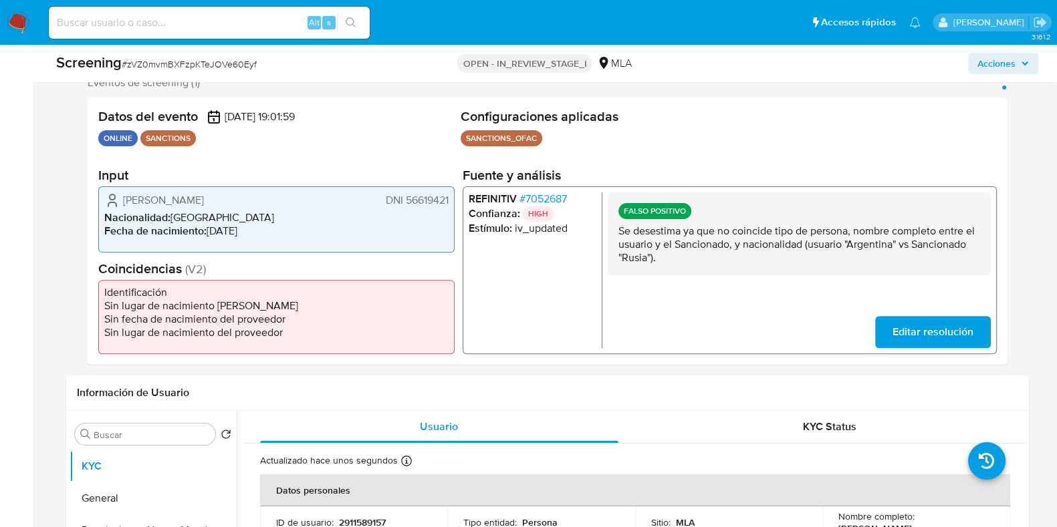
click at [382, 105] on div "Datos del evento 07/10/2025 19:01:59 ONLINE SANCTIONS Configuraciones aplicadas…" at bounding box center [548, 231] width 920 height 267
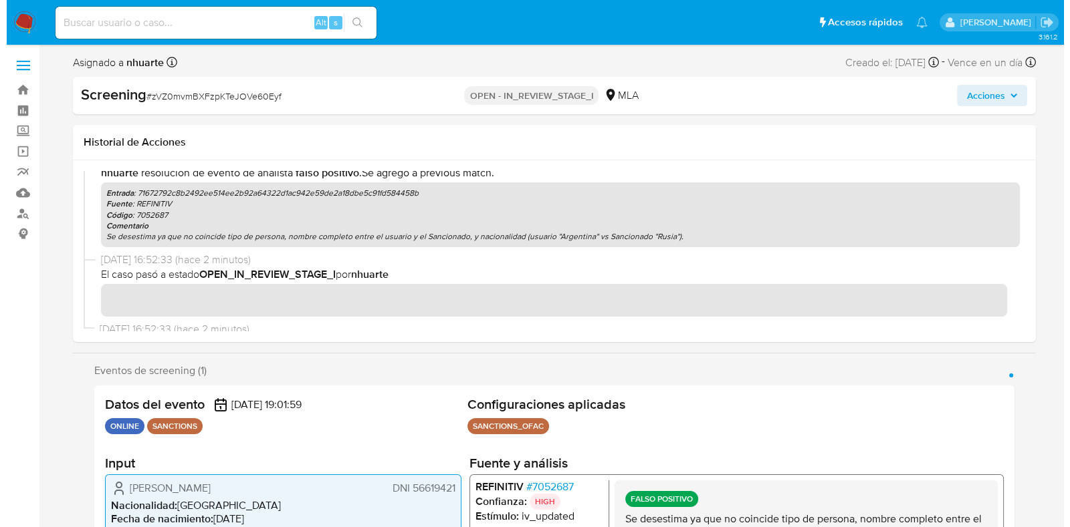
scroll to position [0, 0]
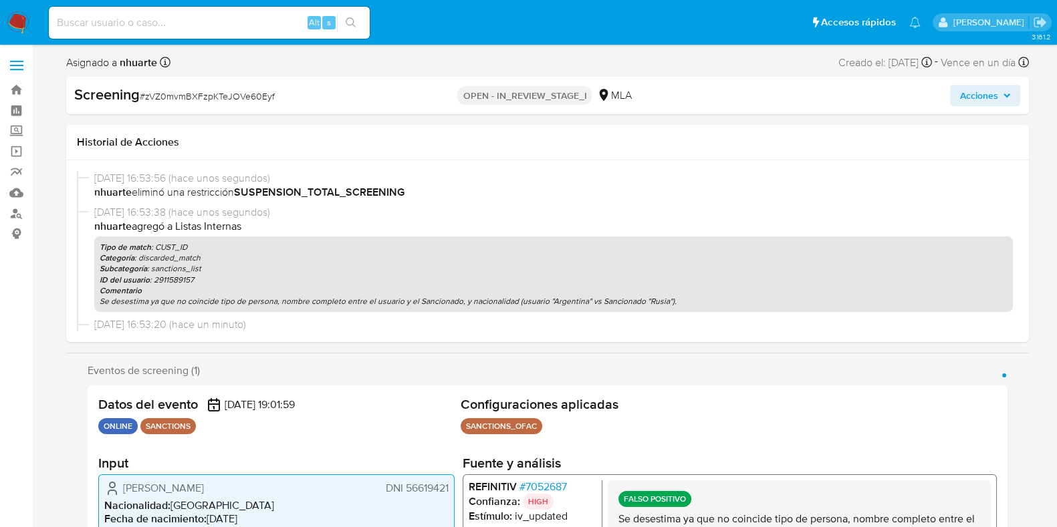
click at [969, 102] on span "Acciones" at bounding box center [978, 95] width 38 height 21
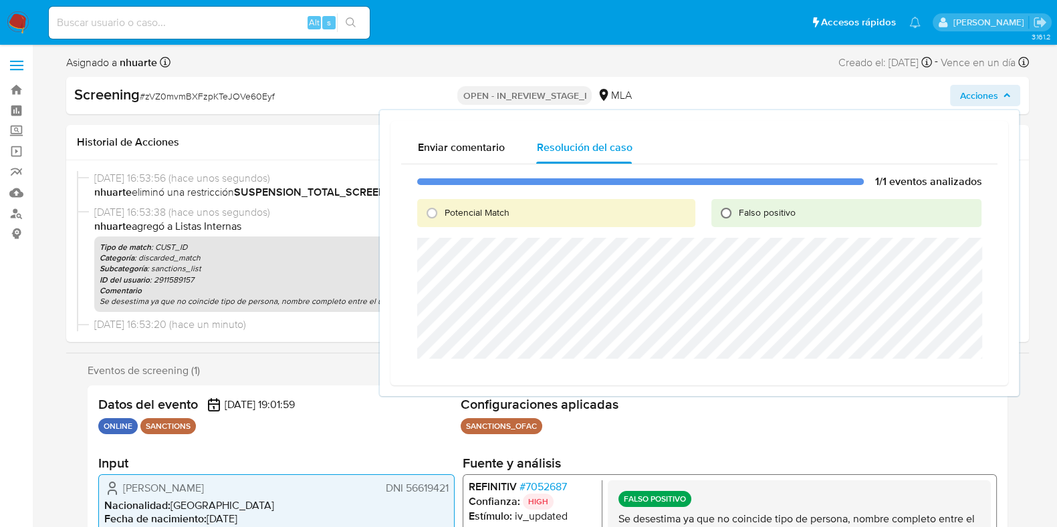
click at [723, 214] on input "Falso positivo" at bounding box center [725, 213] width 21 height 21
radio input "true"
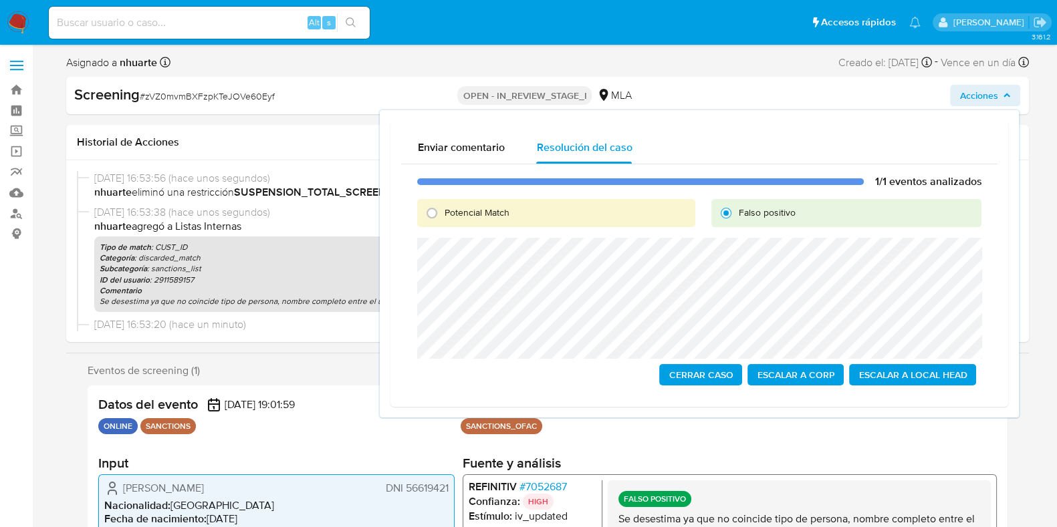
click at [905, 369] on span "Escalar a Local Head" at bounding box center [912, 375] width 108 height 19
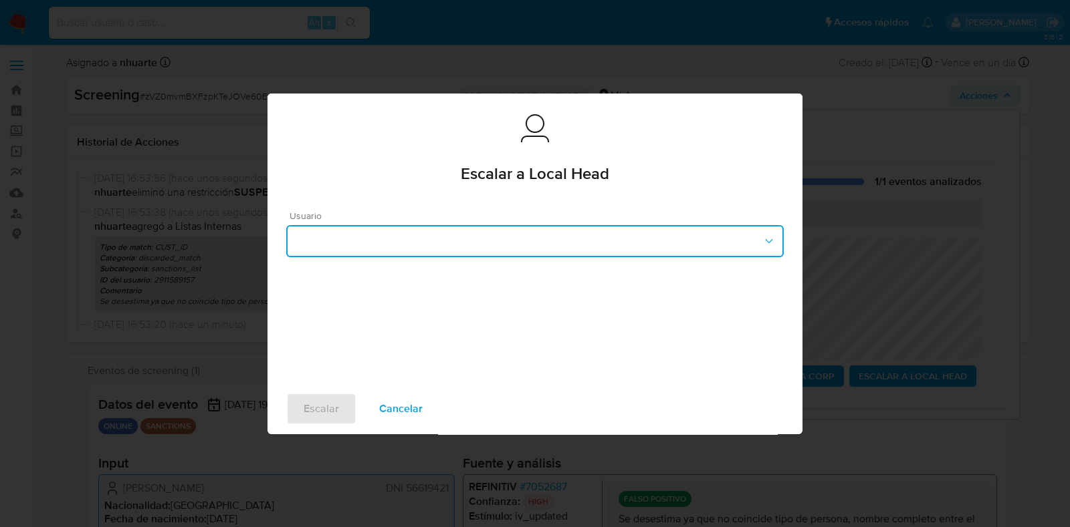
click at [471, 239] on button "button" at bounding box center [534, 241] width 497 height 32
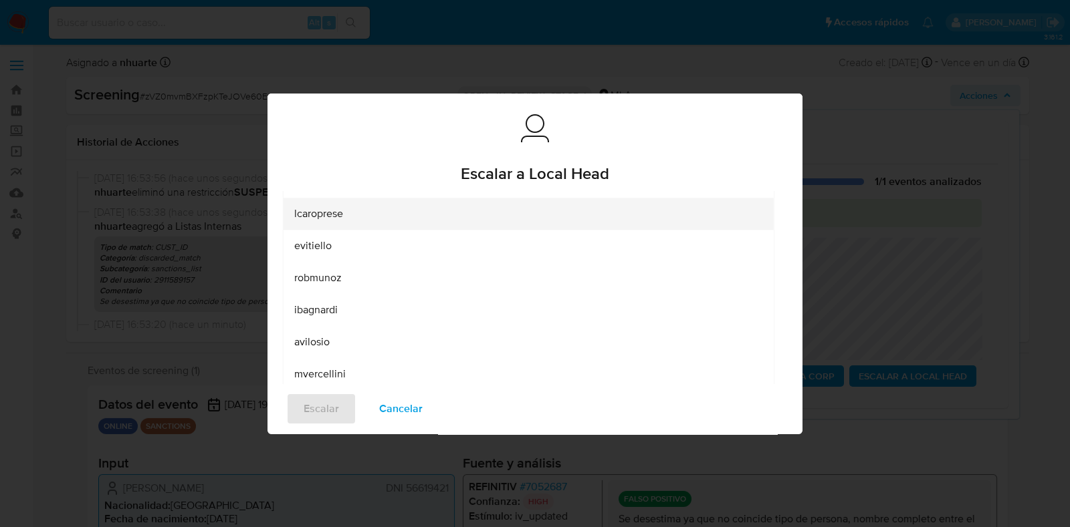
click at [413, 222] on div "lcaroprese" at bounding box center [528, 214] width 469 height 32
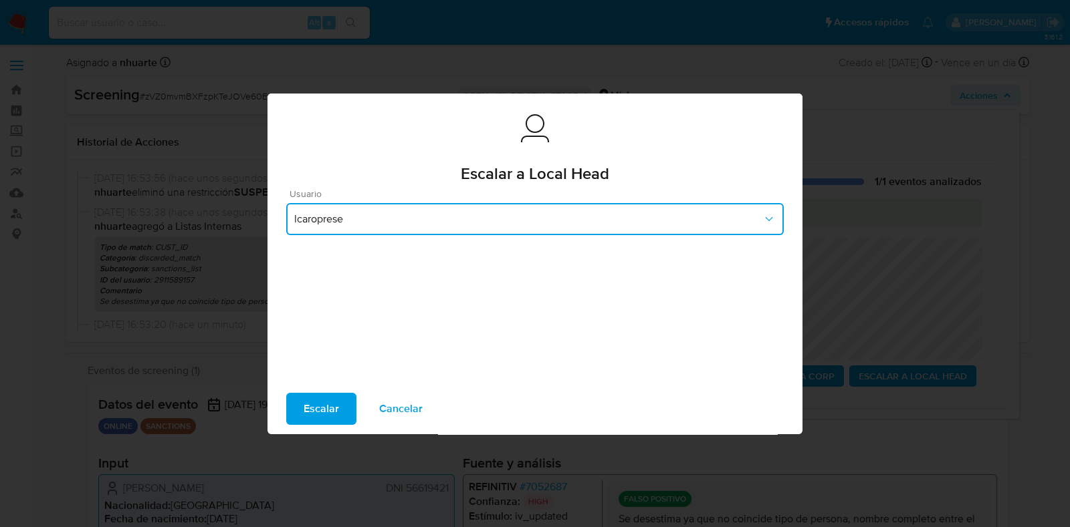
scroll to position [18, 0]
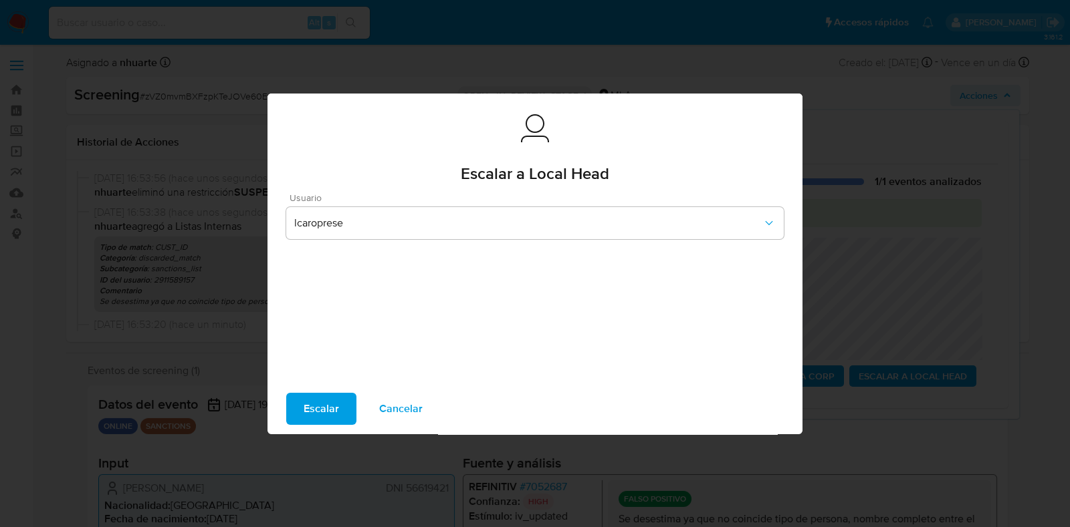
click at [330, 404] on span "Escalar" at bounding box center [321, 408] width 35 height 29
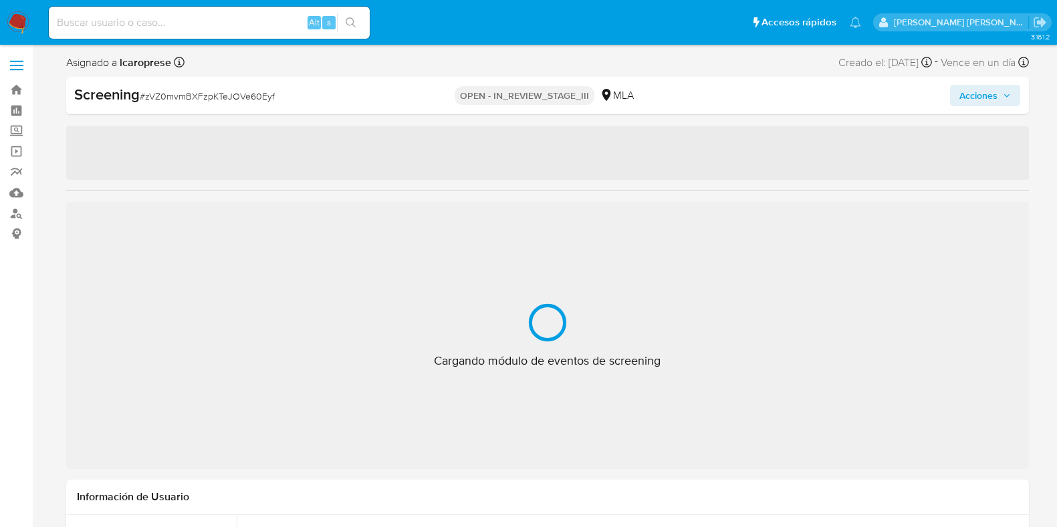
select select "10"
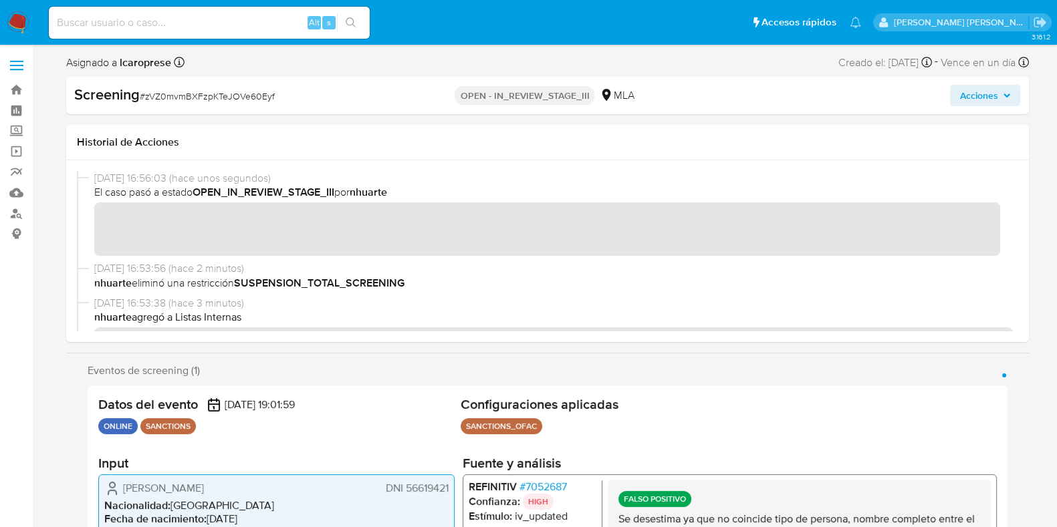
click at [149, 31] on div "Alt s" at bounding box center [209, 23] width 321 height 32
click at [144, 25] on input at bounding box center [209, 22] width 321 height 17
paste input "205616242"
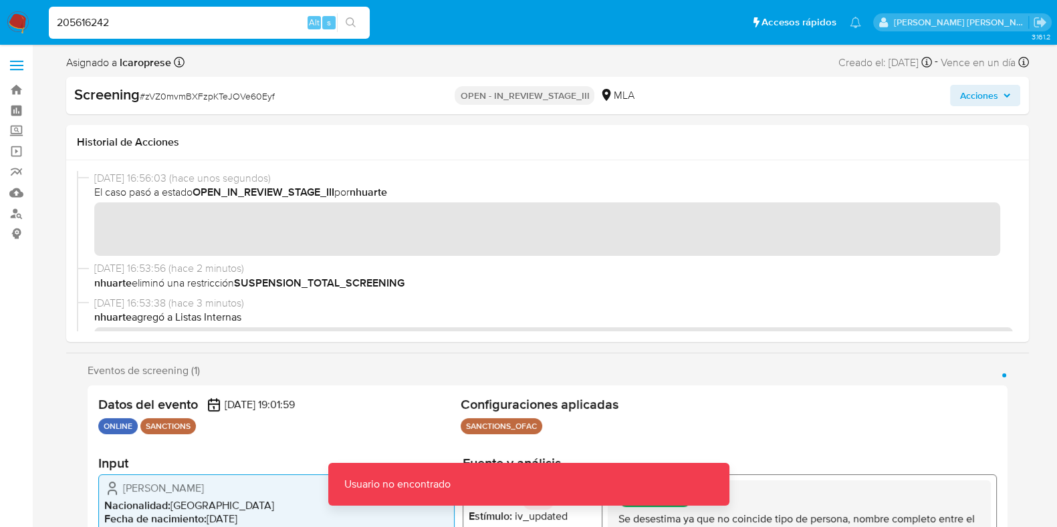
click at [354, 21] on icon "search-icon" at bounding box center [351, 22] width 10 height 10
click at [195, 30] on input "205616242" at bounding box center [209, 22] width 321 height 17
type input "205616242"
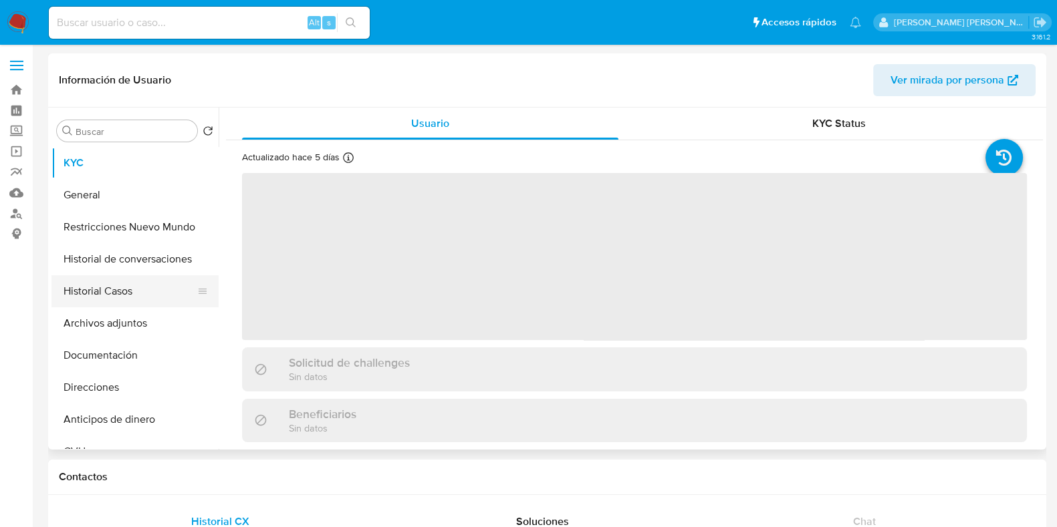
click at [147, 294] on button "Historial Casos" at bounding box center [129, 291] width 156 height 32
select select "10"
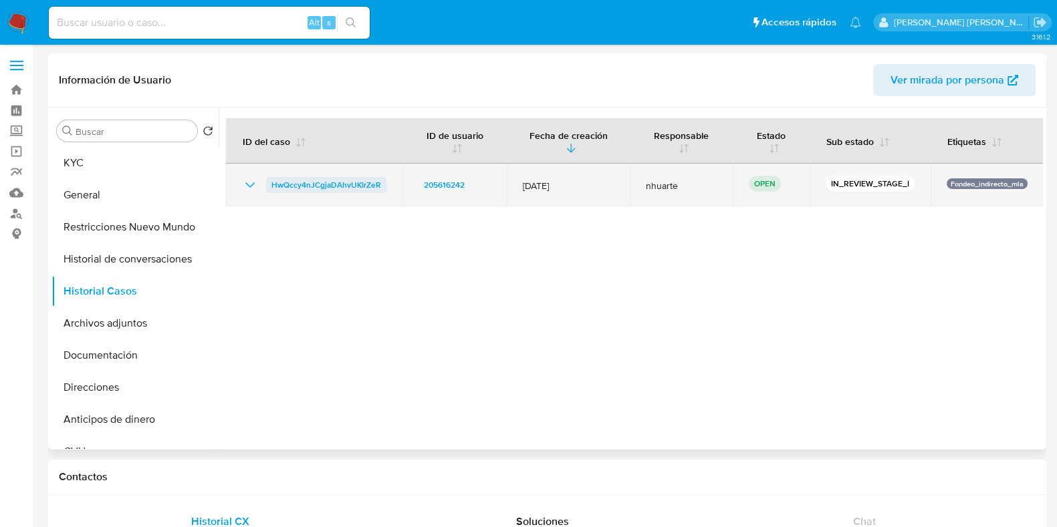
click at [330, 187] on span "HwQccy4nJCgjaDAhvUKIrZeR" at bounding box center [326, 185] width 110 height 16
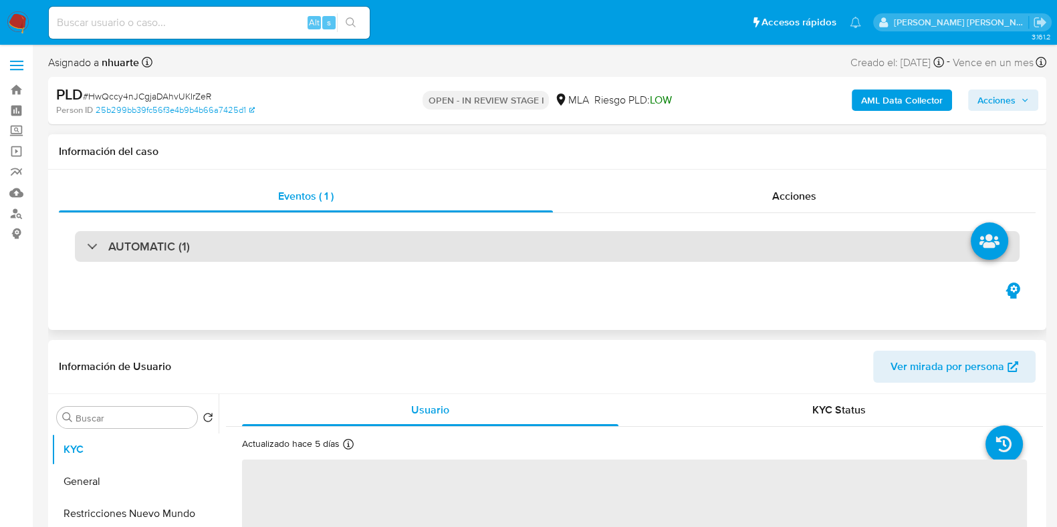
select select "10"
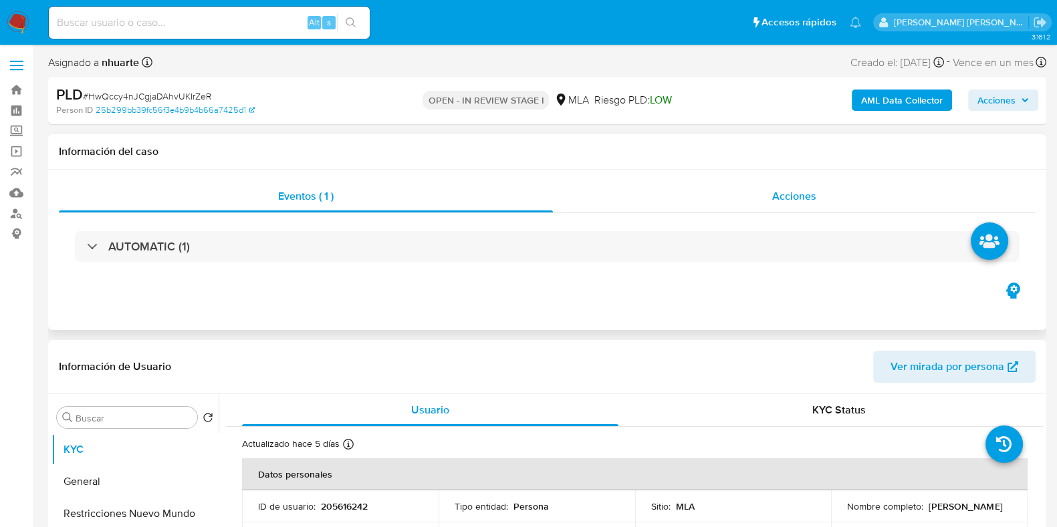
click at [785, 189] on span "Acciones" at bounding box center [794, 196] width 44 height 15
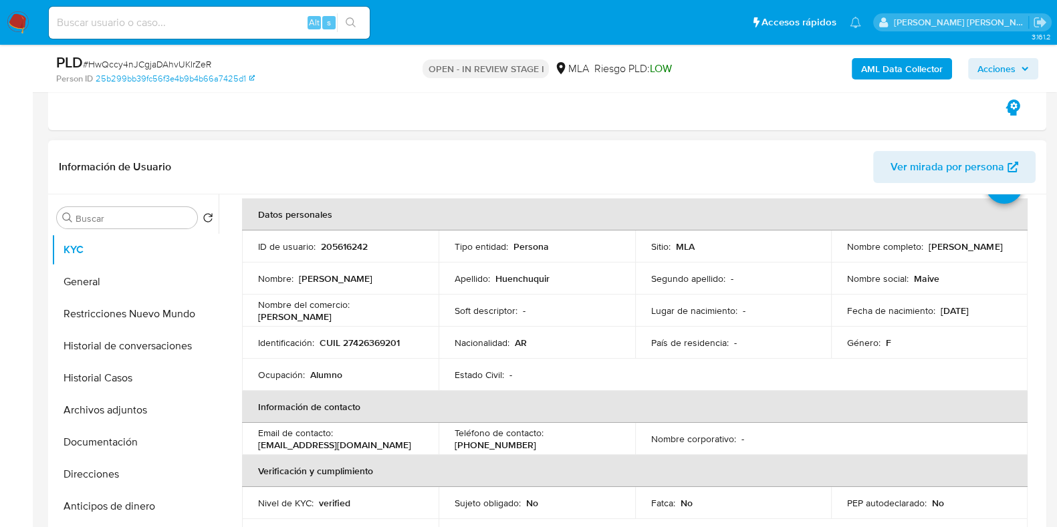
scroll to position [83, 0]
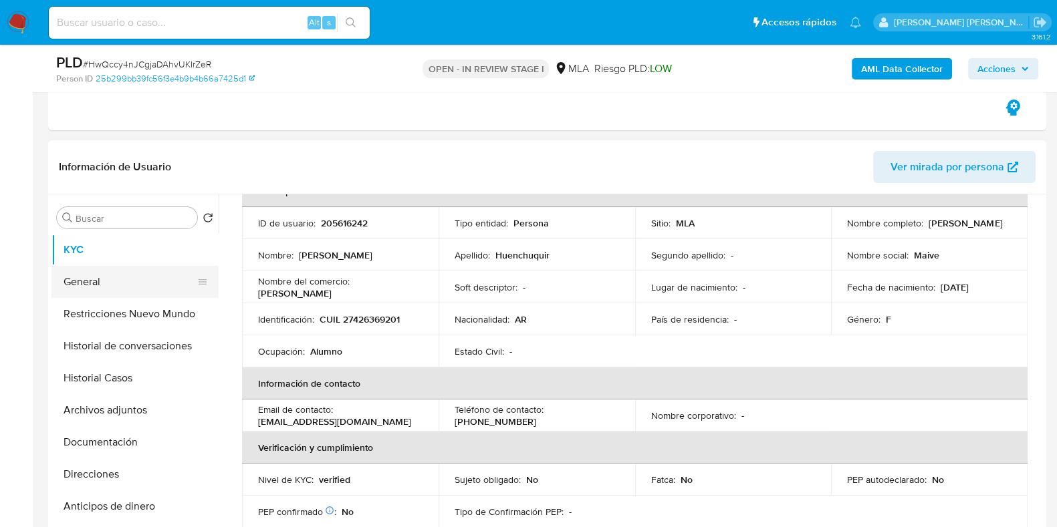
click at [125, 274] on button "General" at bounding box center [129, 282] width 156 height 32
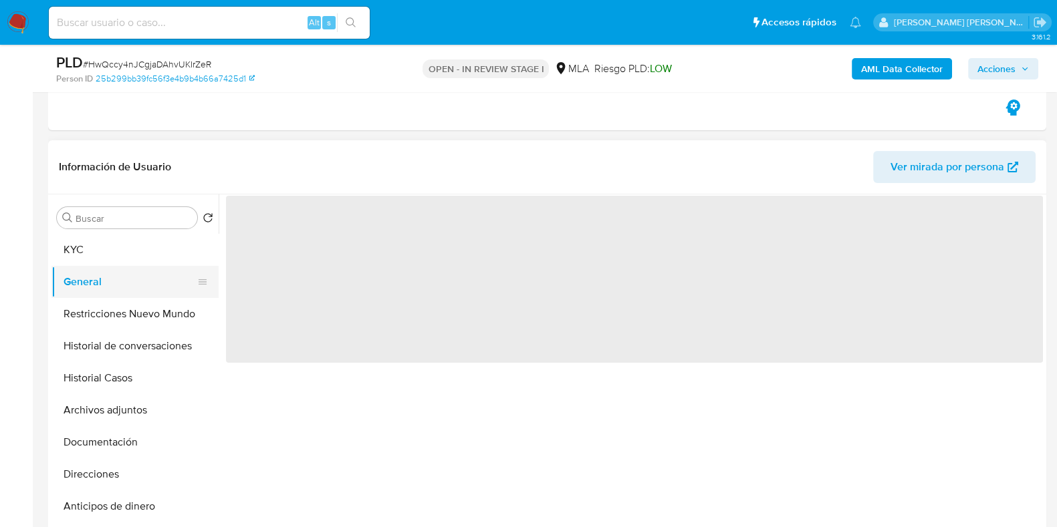
scroll to position [0, 0]
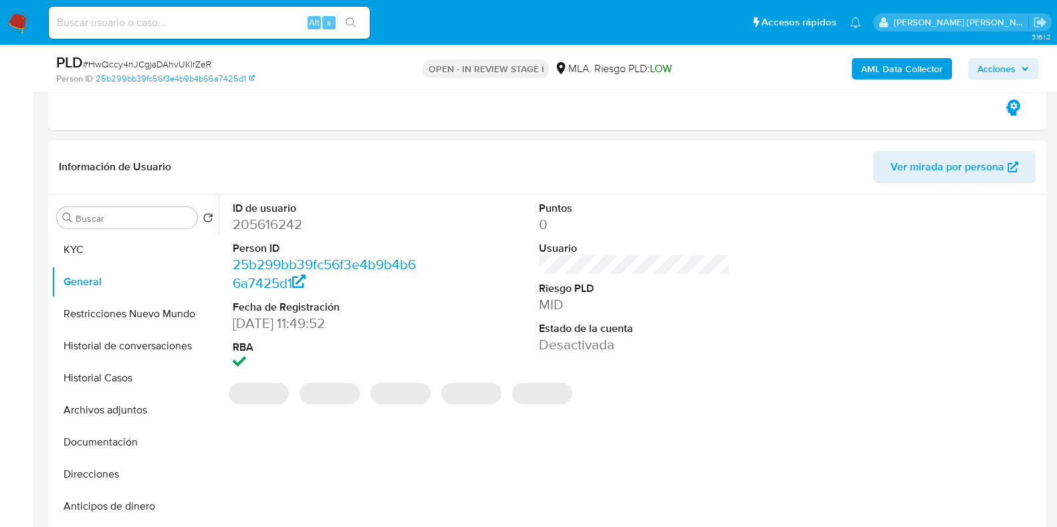
click at [263, 219] on dd "205616242" at bounding box center [328, 224] width 191 height 19
copy dd "205616242"
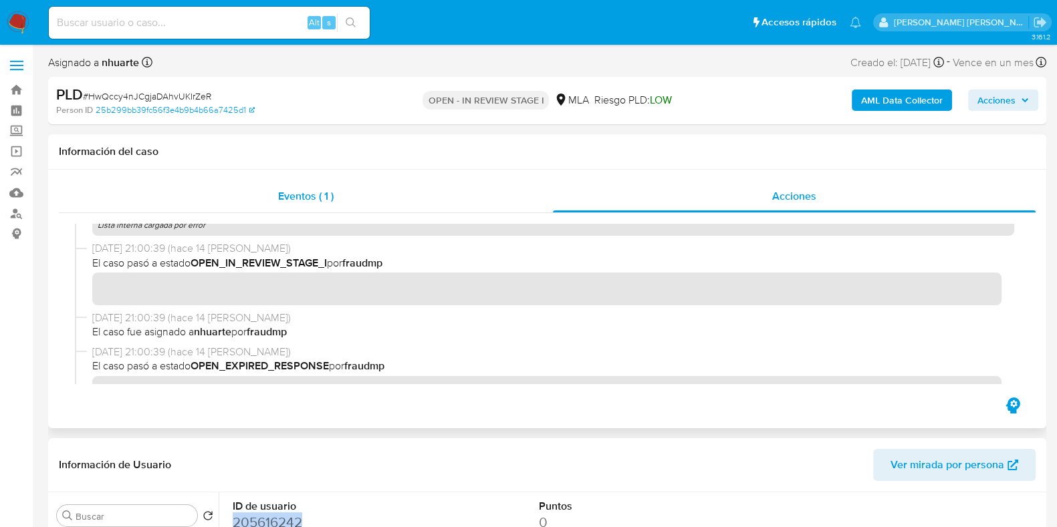
click at [318, 204] on span "Eventos ( 1 )" at bounding box center [305, 196] width 55 height 15
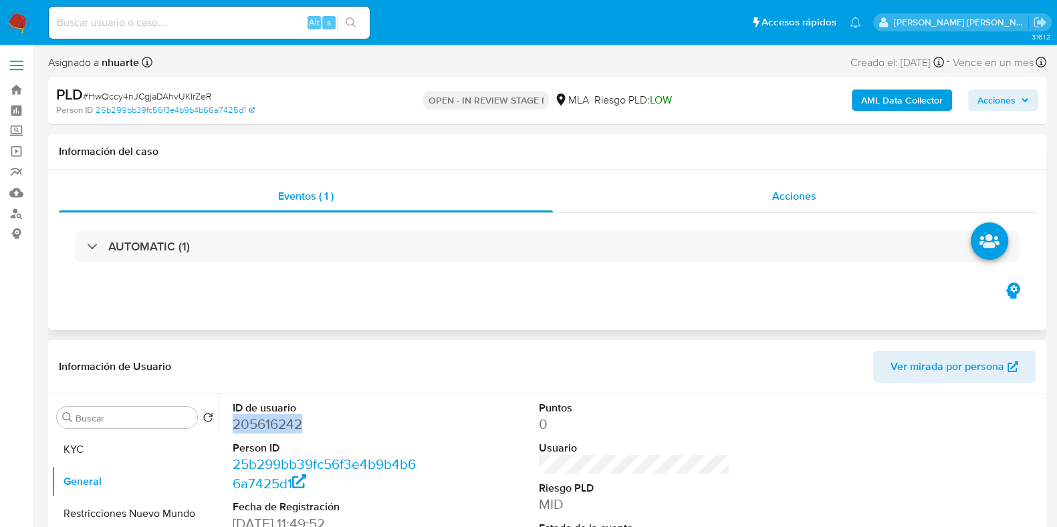
click at [822, 199] on div "Acciones" at bounding box center [794, 197] width 483 height 32
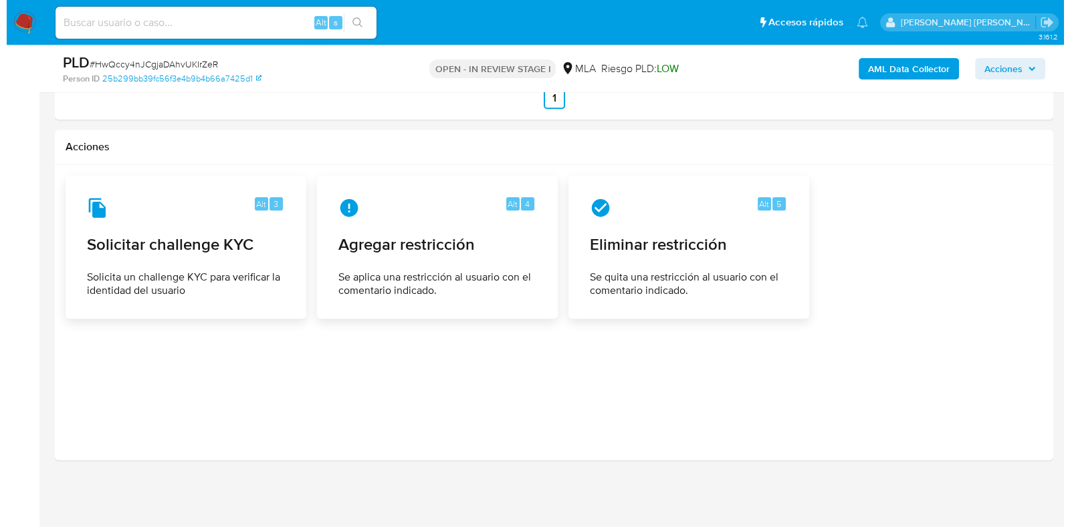
scroll to position [1924, 0]
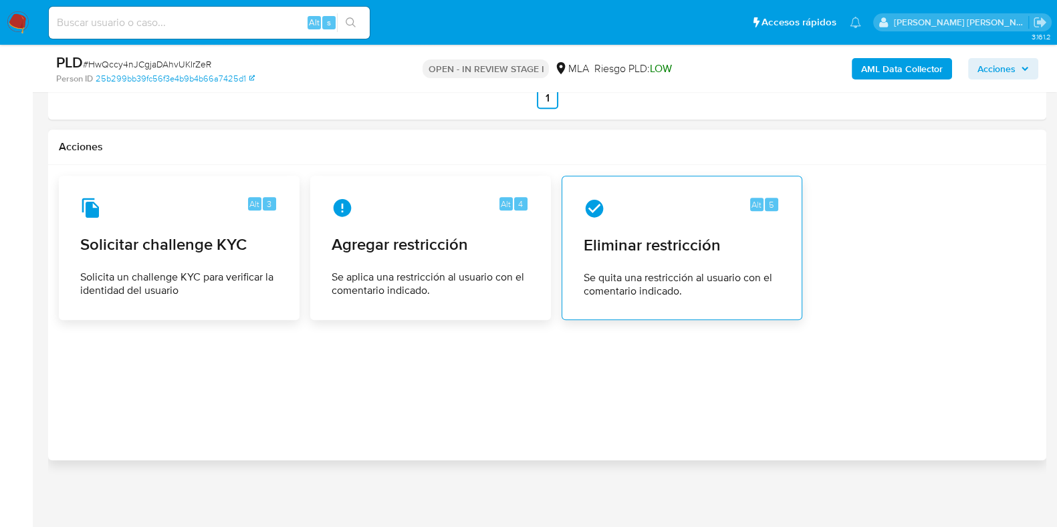
click at [645, 271] on span "Se quita una restricción al usuario con el comentario indicado." at bounding box center [682, 284] width 197 height 27
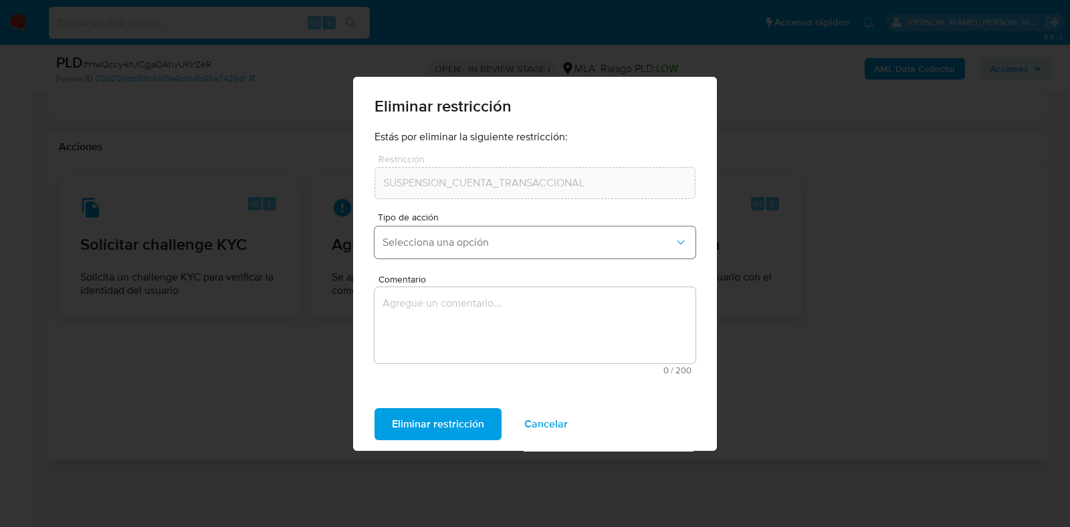
click at [517, 236] on span "Selecciona una opción" at bounding box center [527, 242] width 291 height 13
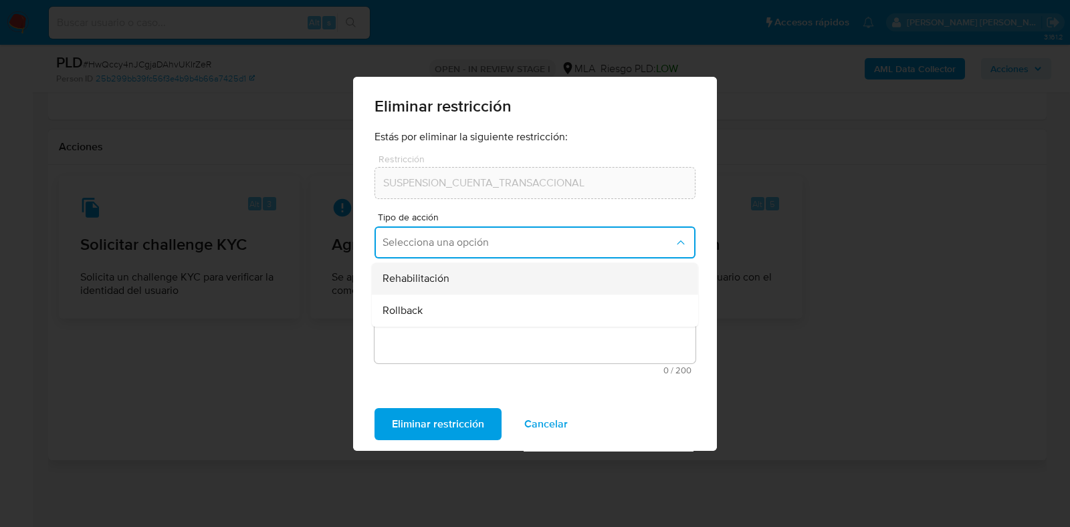
click at [505, 291] on div "Rehabilitación" at bounding box center [530, 279] width 297 height 32
click at [505, 308] on textarea "Comentario" at bounding box center [534, 325] width 321 height 76
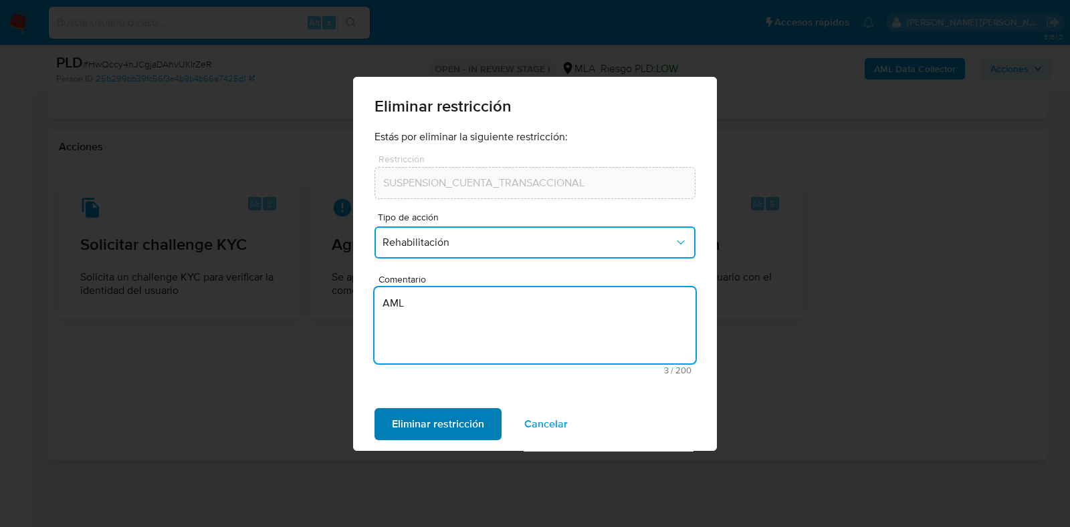
type textarea "AML"
click at [467, 427] on span "Eliminar restricción" at bounding box center [438, 424] width 92 height 29
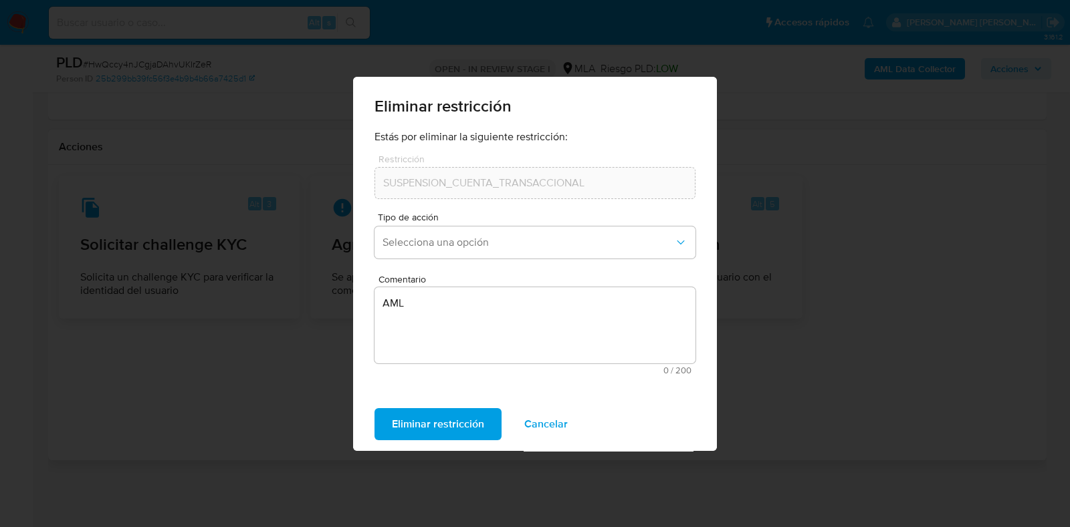
click at [464, 419] on span "Eliminar restricción" at bounding box center [438, 424] width 92 height 29
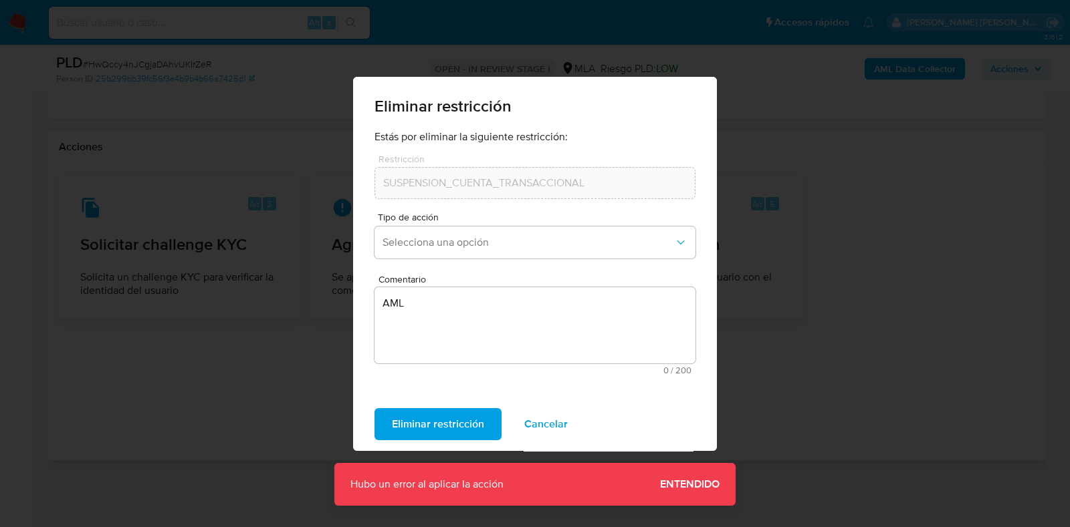
click at [700, 485] on span "Entendido" at bounding box center [690, 485] width 60 height 0
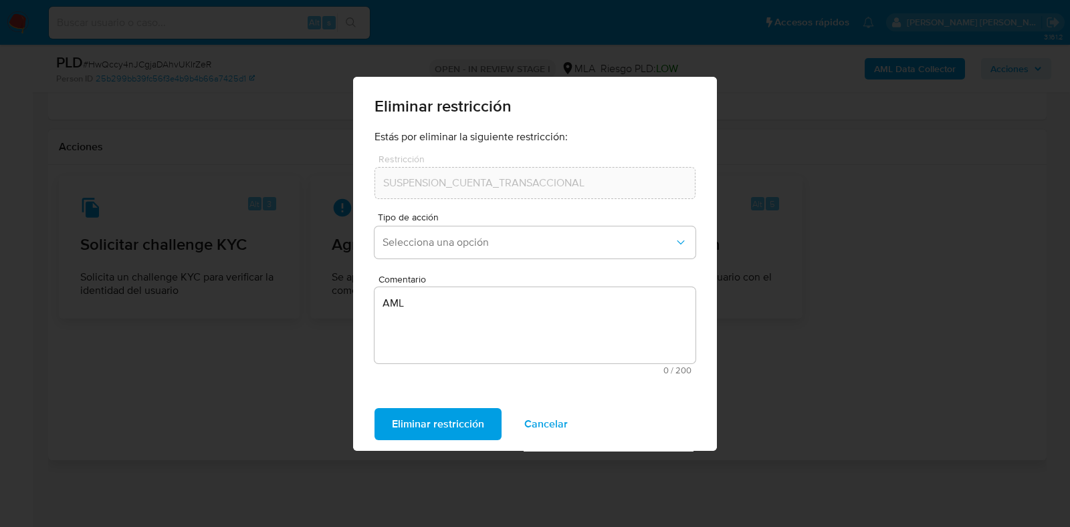
click at [556, 422] on span "Cancelar" at bounding box center [545, 424] width 43 height 29
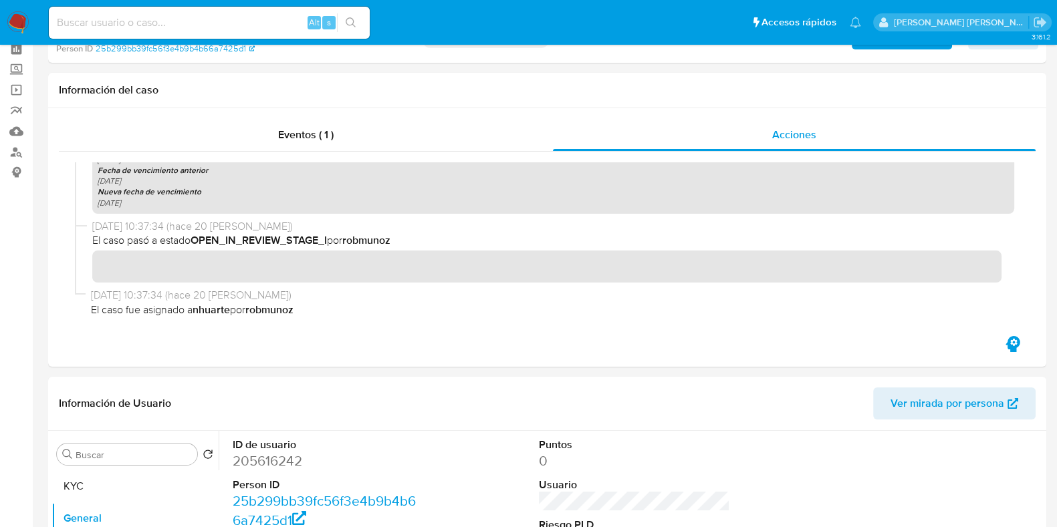
scroll to position [0, 0]
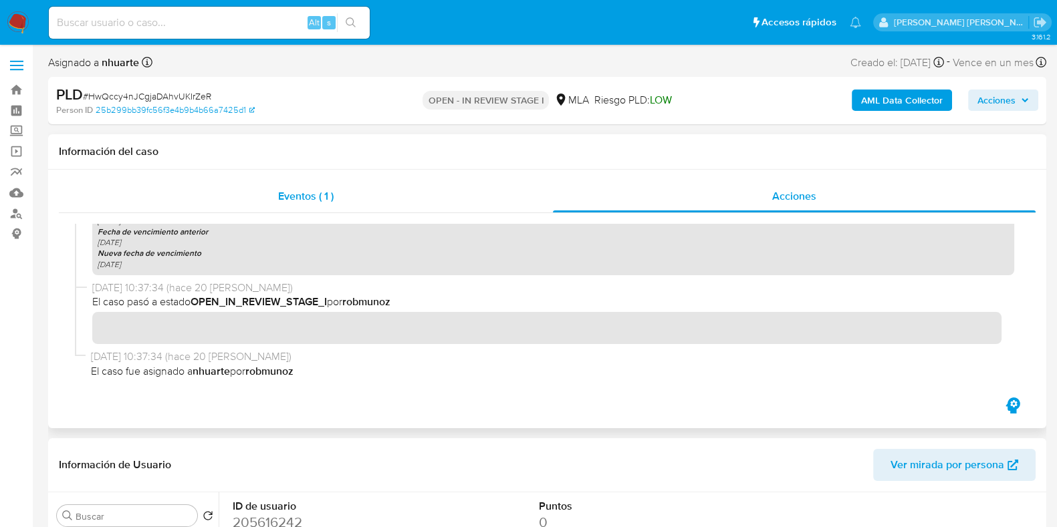
click at [309, 197] on span "Eventos ( 1 )" at bounding box center [305, 196] width 55 height 15
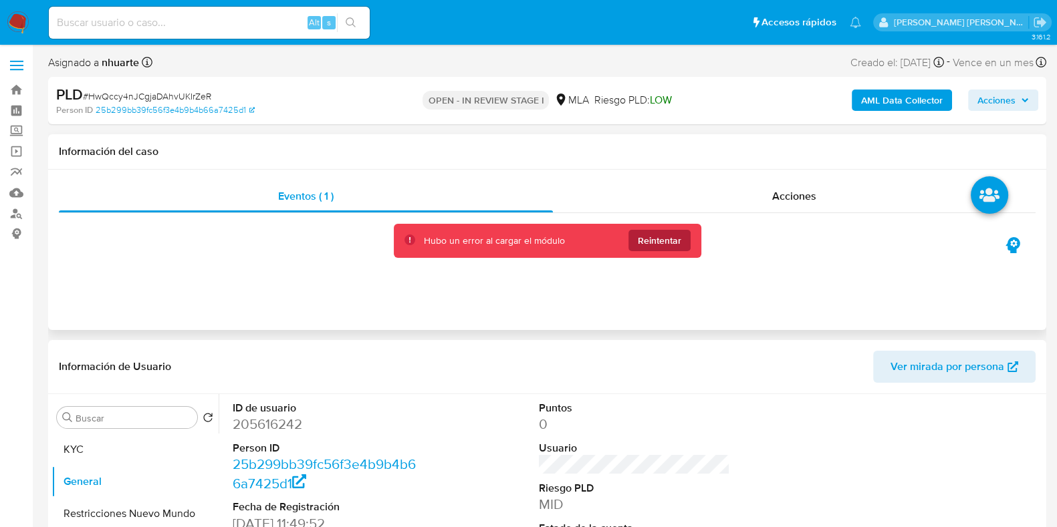
click at [680, 243] on span "Reintentar" at bounding box center [659, 240] width 43 height 21
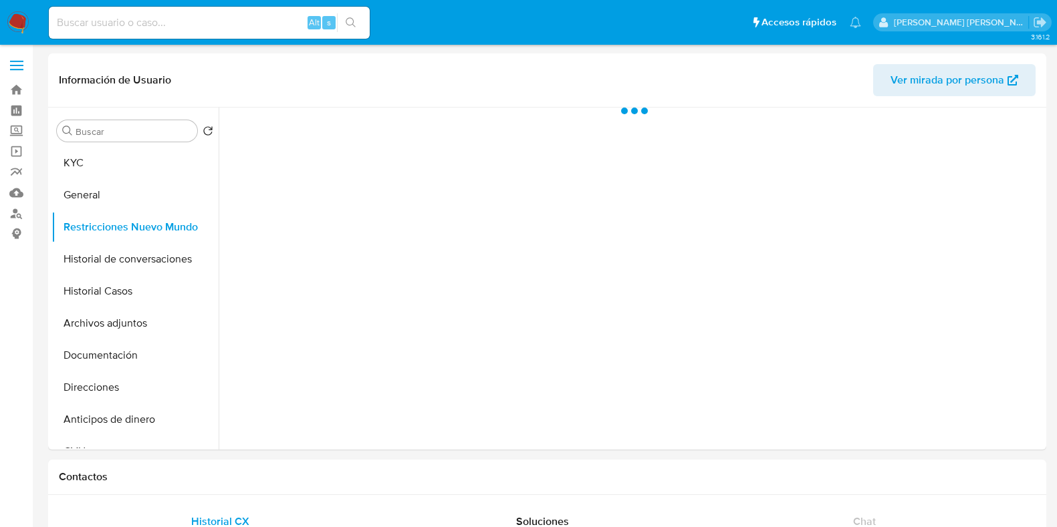
select select "10"
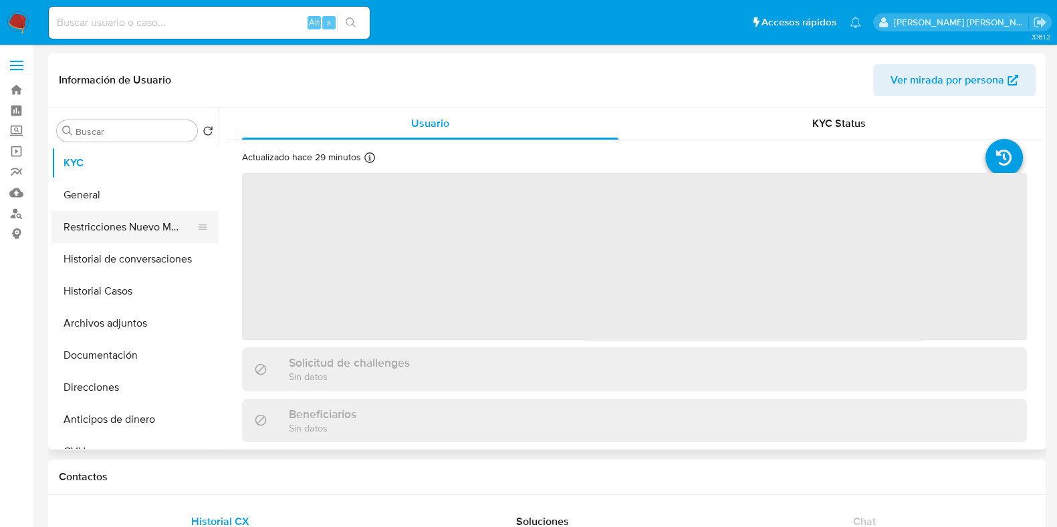
select select "10"
click at [158, 227] on button "Restricciones Nuevo Mundo" at bounding box center [129, 227] width 156 height 32
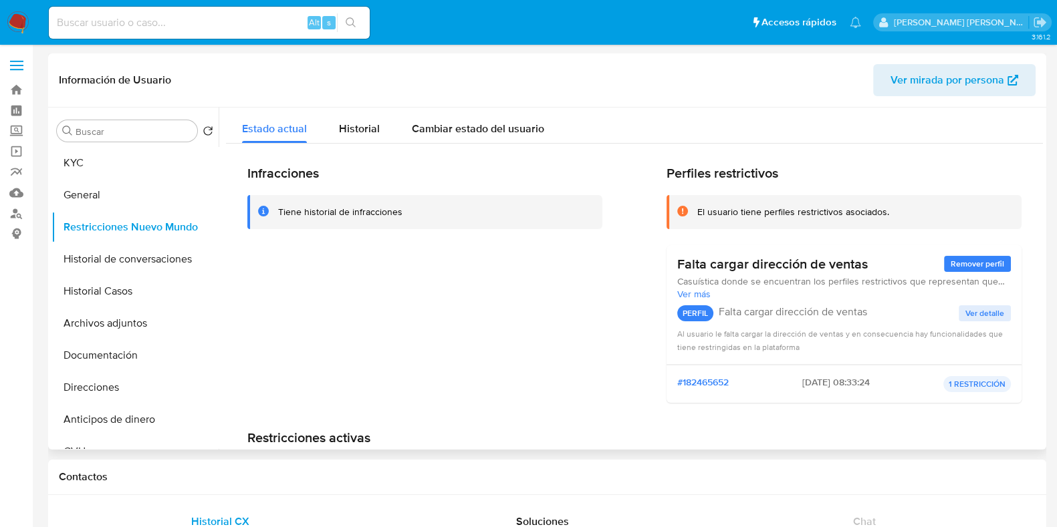
scroll to position [106, 0]
